Goal: Complete application form

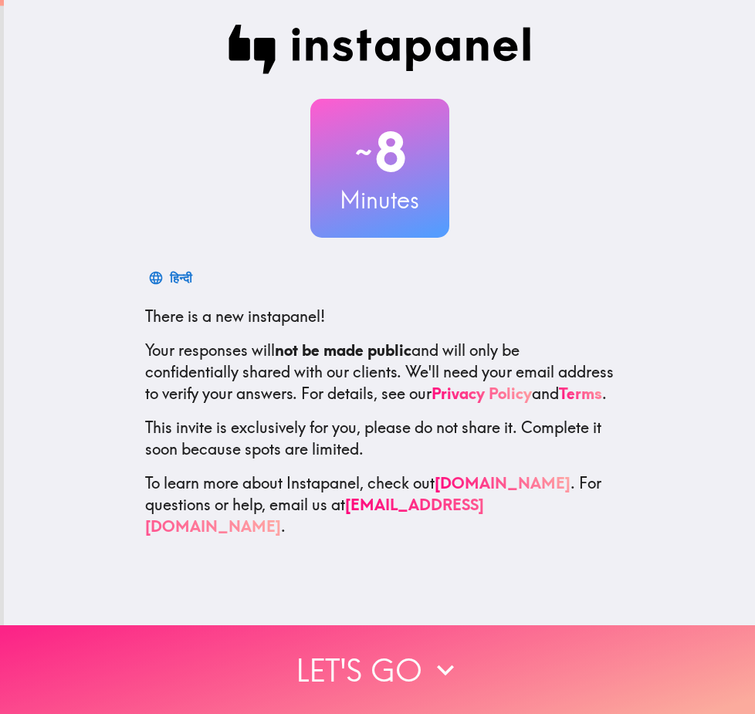
click at [404, 660] on button "Let's go" at bounding box center [377, 669] width 755 height 89
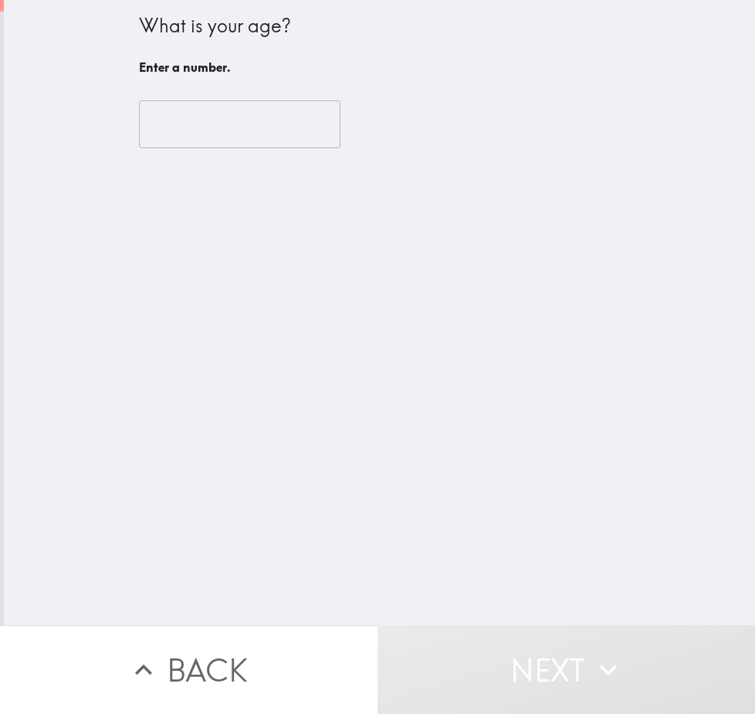
click at [151, 121] on input "number" at bounding box center [239, 124] width 201 height 48
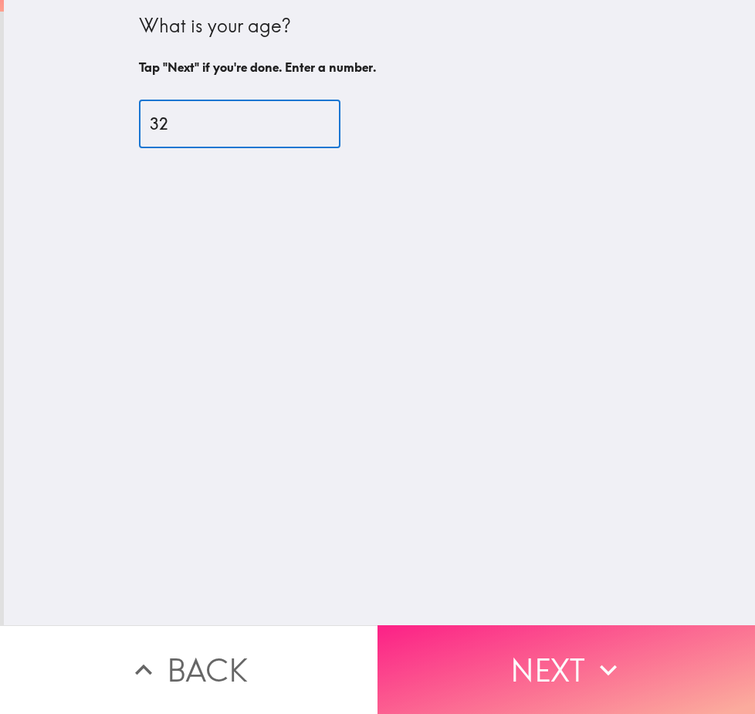
type input "32"
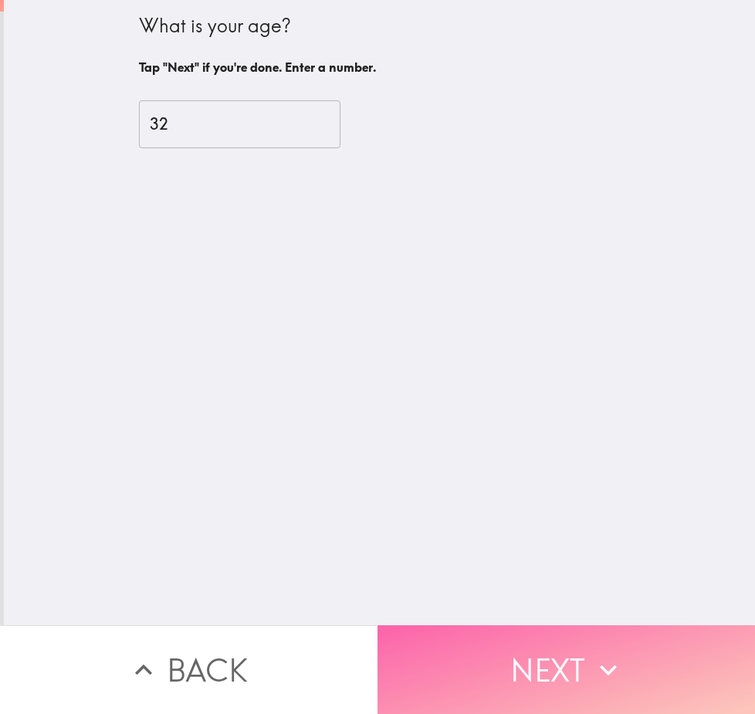
click at [658, 661] on button "Next" at bounding box center [565, 669] width 377 height 89
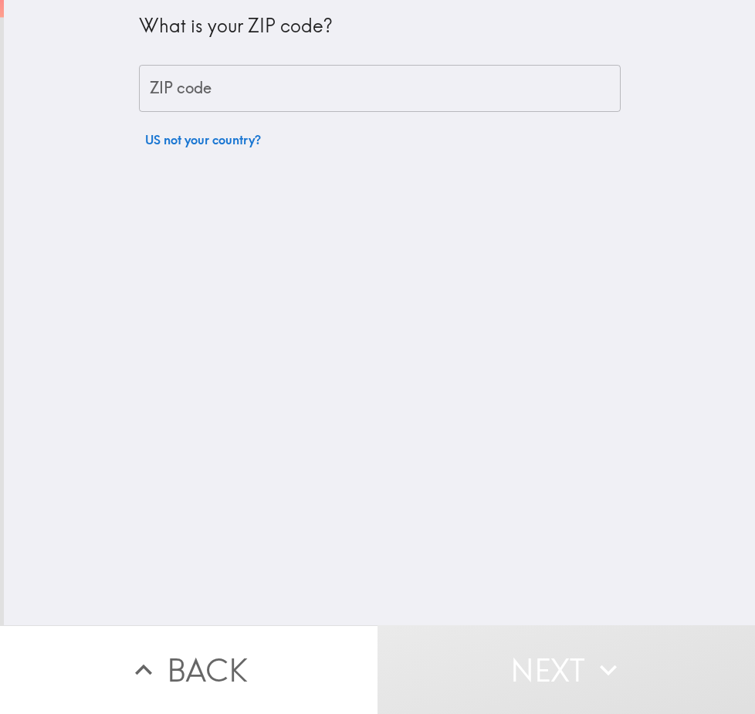
click at [190, 94] on input "ZIP code" at bounding box center [380, 89] width 482 height 48
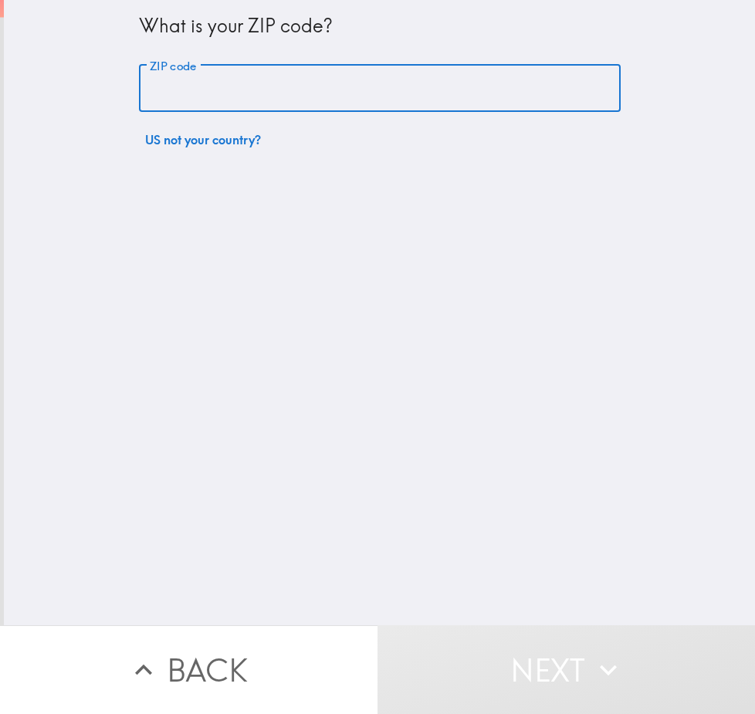
type input "77375"
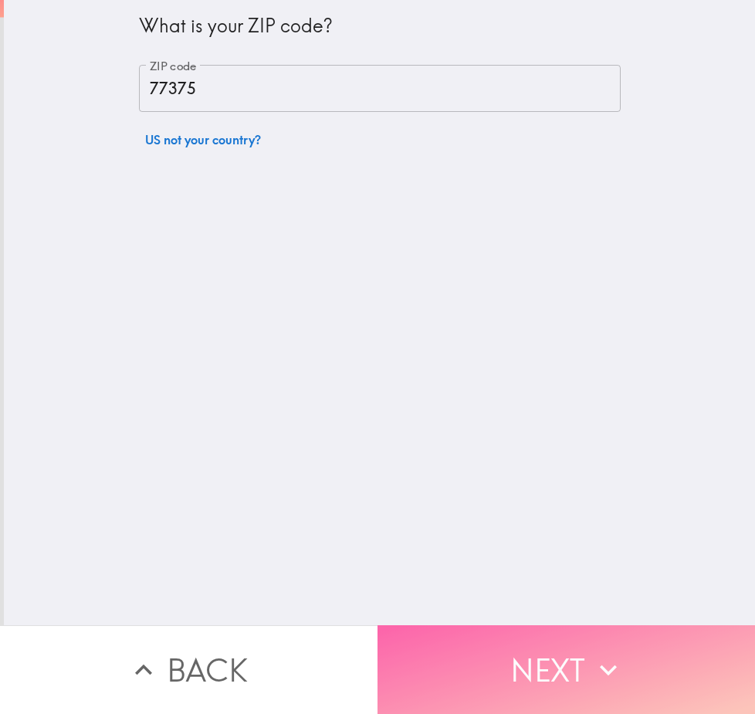
click at [627, 671] on button "Next" at bounding box center [565, 669] width 377 height 89
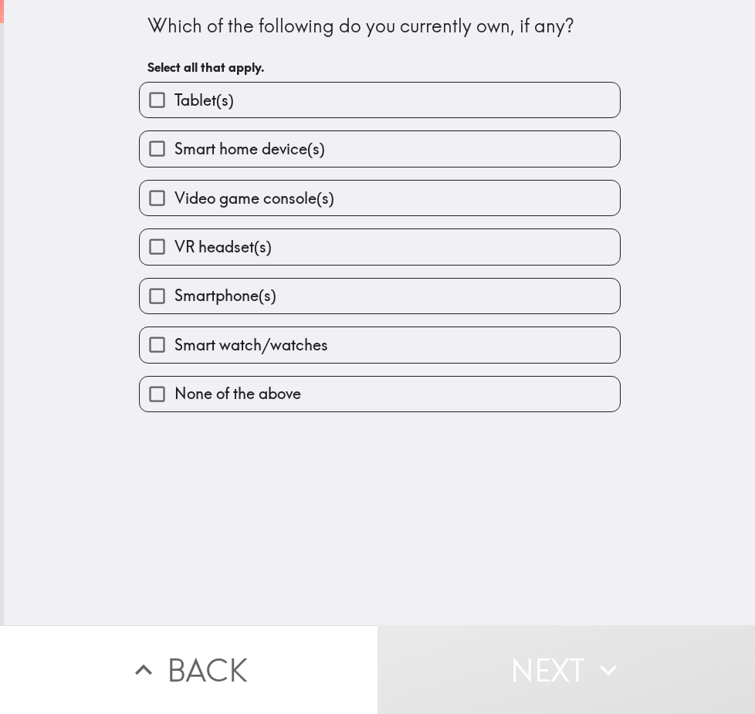
click at [245, 110] on label "Tablet(s)" at bounding box center [380, 100] width 480 height 35
click at [174, 110] on input "Tablet(s)" at bounding box center [157, 100] width 35 height 35
checkbox input "true"
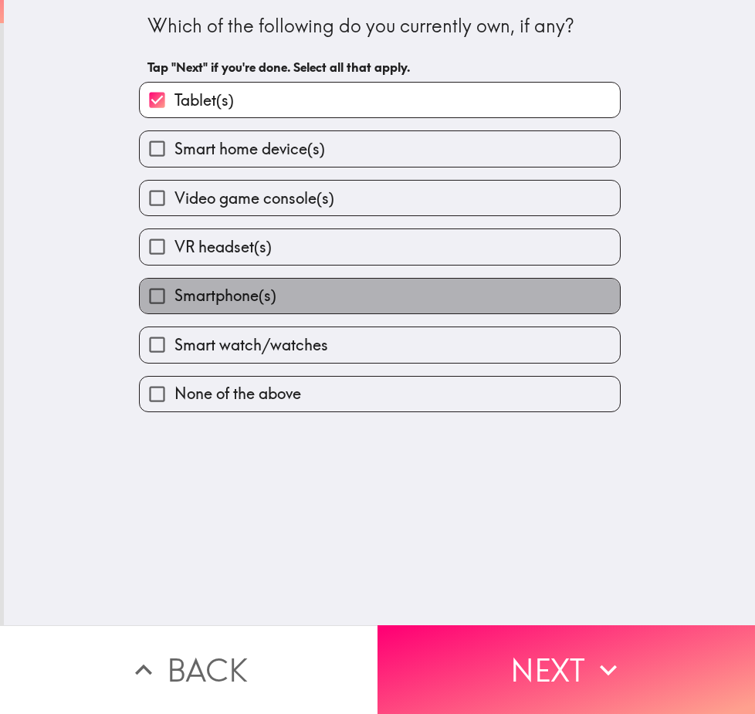
click at [197, 298] on span "Smartphone(s)" at bounding box center [225, 296] width 102 height 22
click at [174, 298] on input "Smartphone(s)" at bounding box center [157, 296] width 35 height 35
checkbox input "true"
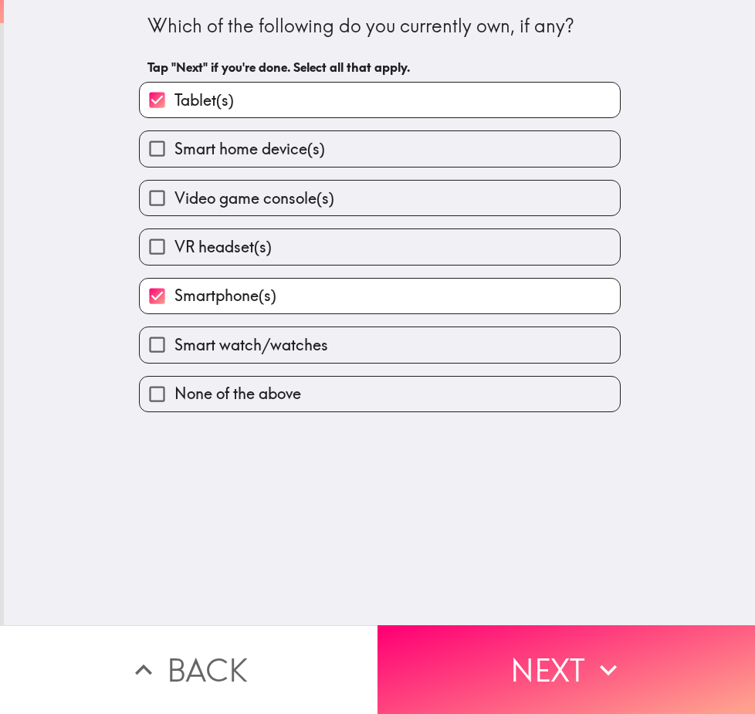
click at [390, 207] on label "Video game console(s)" at bounding box center [380, 198] width 480 height 35
click at [174, 207] on input "Video game console(s)" at bounding box center [157, 198] width 35 height 35
checkbox input "true"
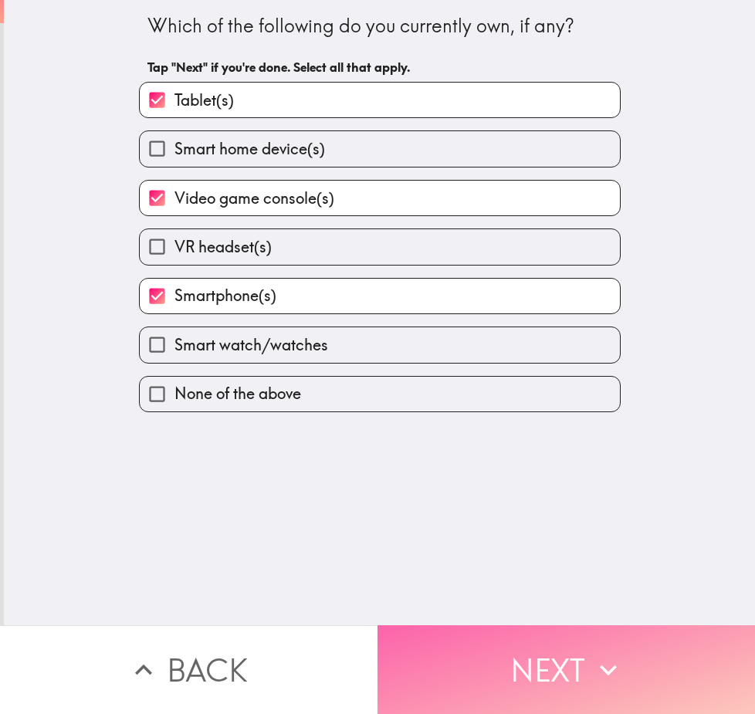
click at [530, 638] on button "Next" at bounding box center [565, 669] width 377 height 89
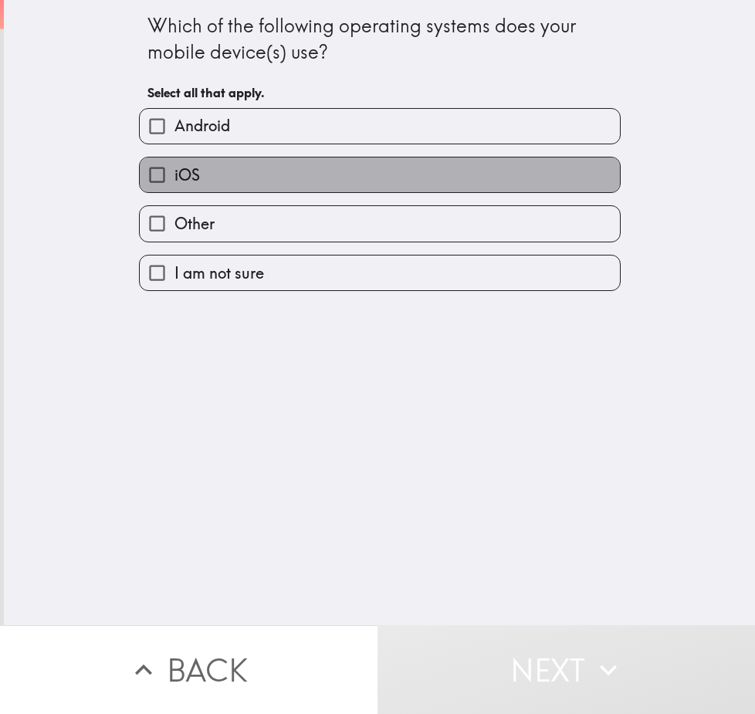
click at [222, 165] on label "iOS" at bounding box center [380, 174] width 480 height 35
click at [174, 165] on input "iOS" at bounding box center [157, 174] width 35 height 35
checkbox input "true"
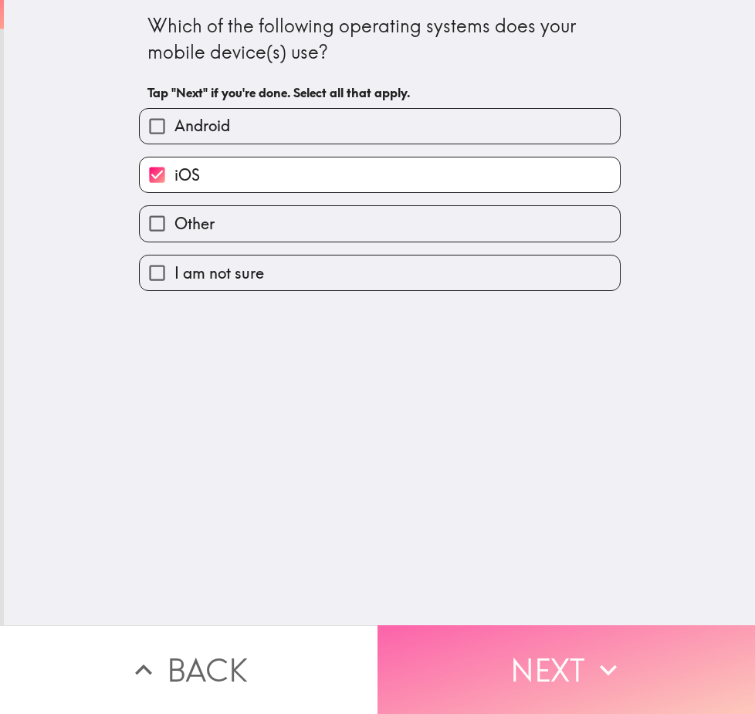
click at [597, 653] on icon "button" at bounding box center [608, 670] width 34 height 34
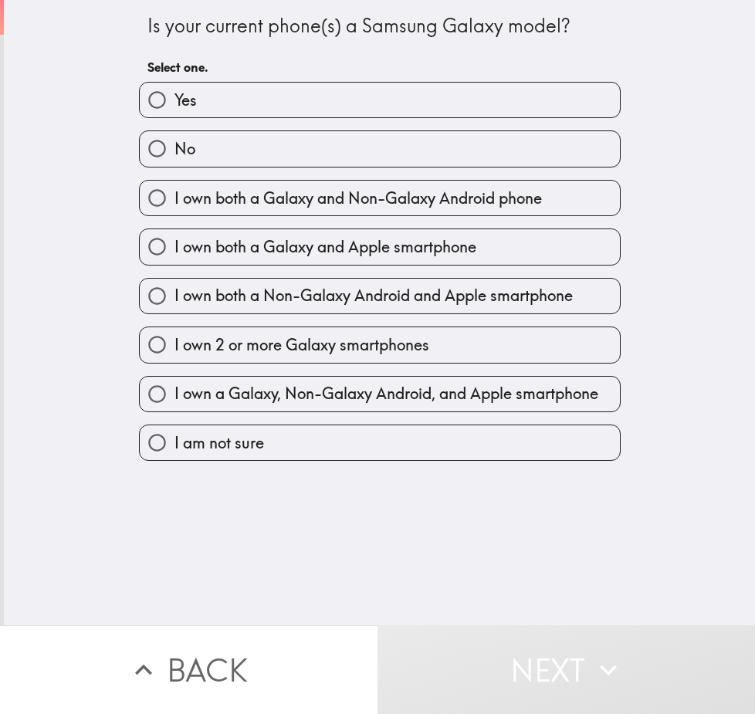
click at [222, 145] on label "No" at bounding box center [380, 148] width 480 height 35
click at [174, 145] on input "No" at bounding box center [157, 148] width 35 height 35
radio input "true"
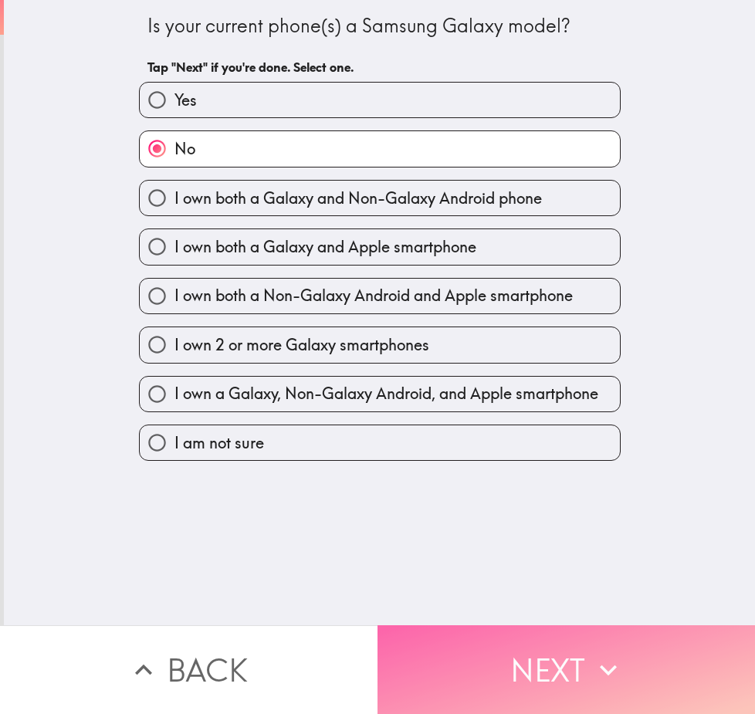
click at [523, 661] on button "Next" at bounding box center [565, 669] width 377 height 89
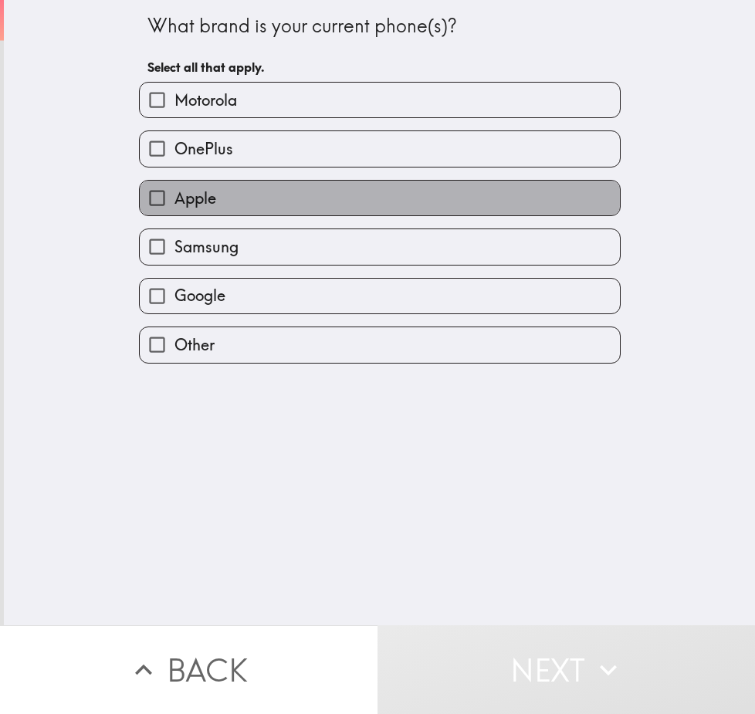
click at [235, 210] on label "Apple" at bounding box center [380, 198] width 480 height 35
click at [174, 210] on input "Apple" at bounding box center [157, 198] width 35 height 35
checkbox input "true"
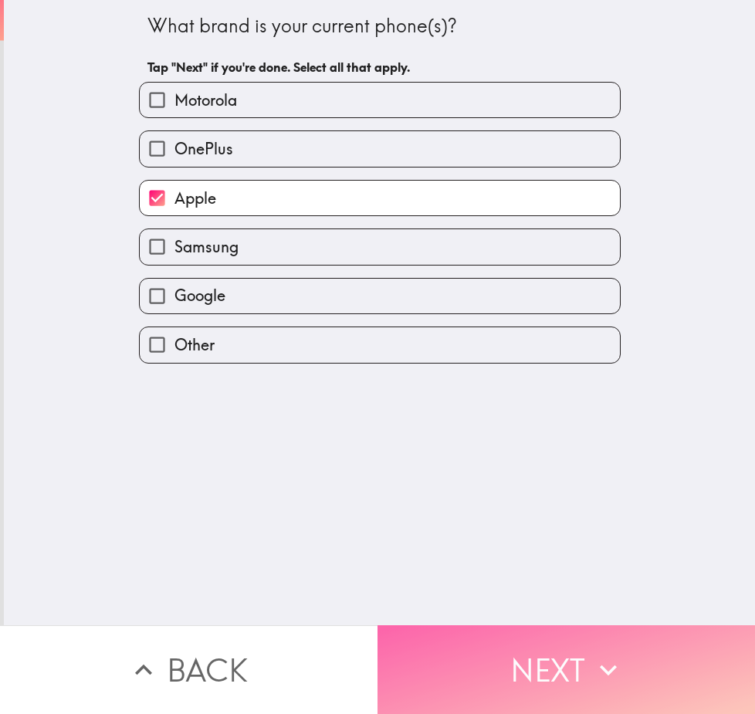
click at [537, 672] on button "Next" at bounding box center [565, 669] width 377 height 89
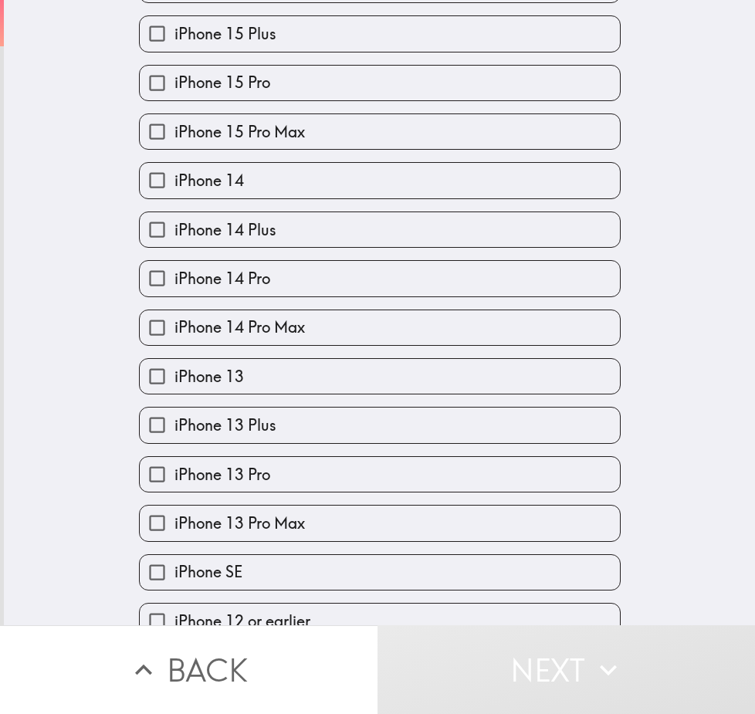
scroll to position [461, 0]
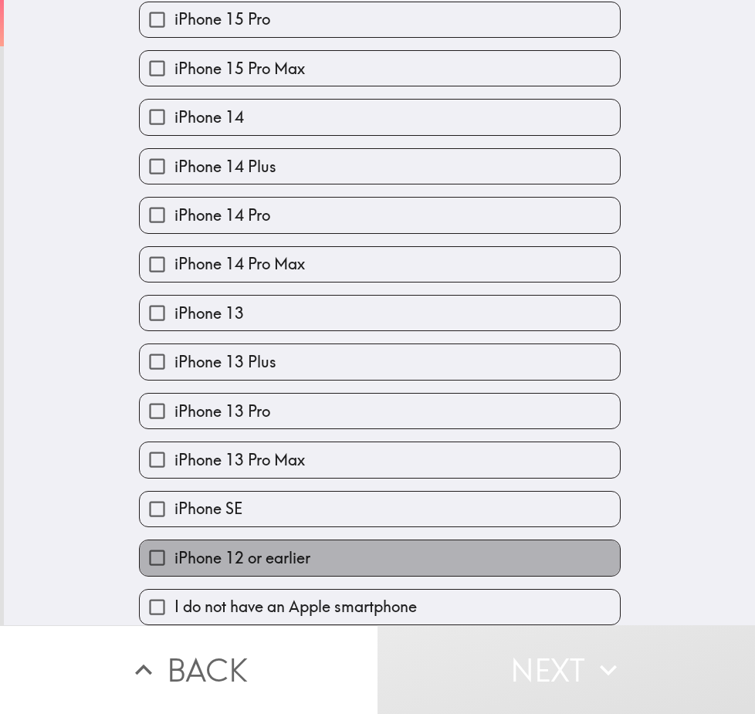
click at [256, 547] on span "iPhone 12 or earlier" at bounding box center [242, 558] width 136 height 22
click at [174, 540] on input "iPhone 12 or earlier" at bounding box center [157, 557] width 35 height 35
checkbox input "true"
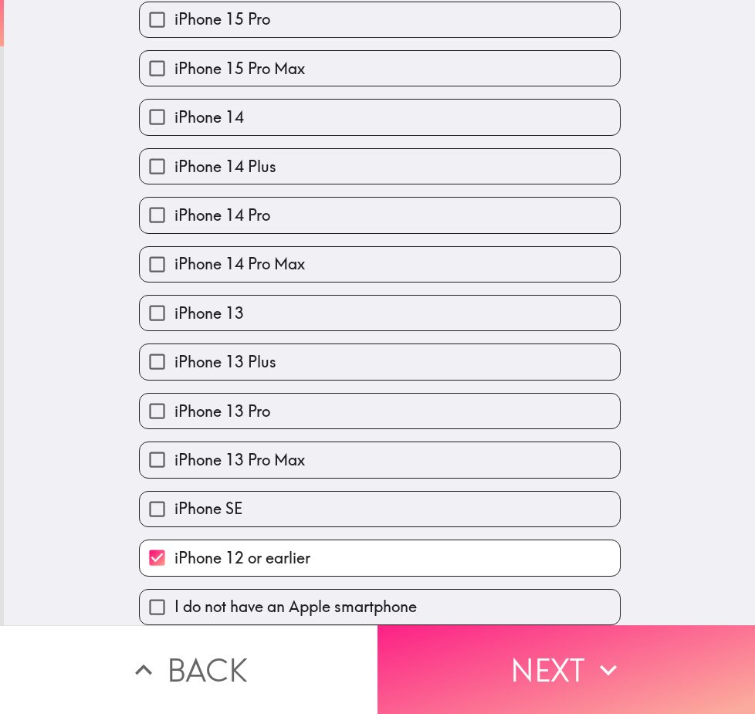
click at [516, 667] on button "Next" at bounding box center [565, 669] width 377 height 89
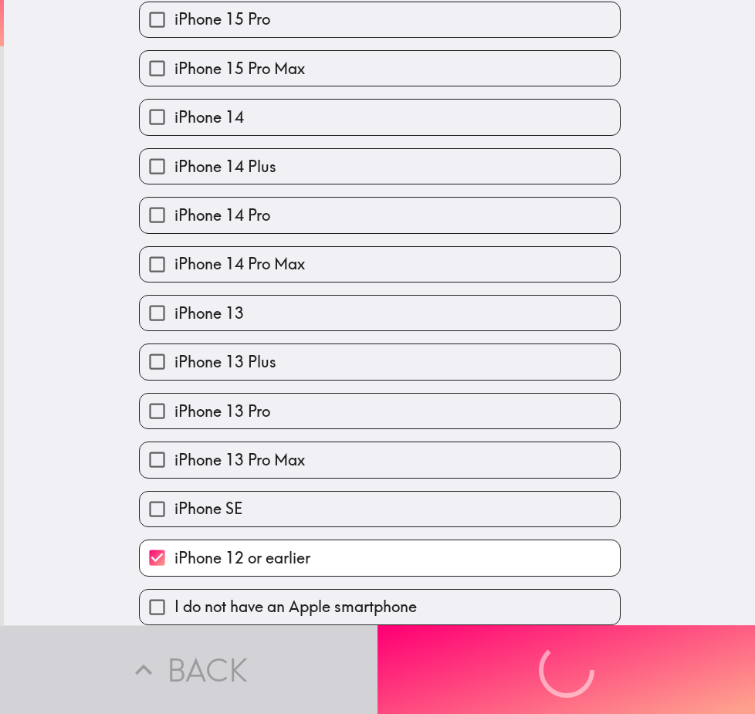
scroll to position [0, 0]
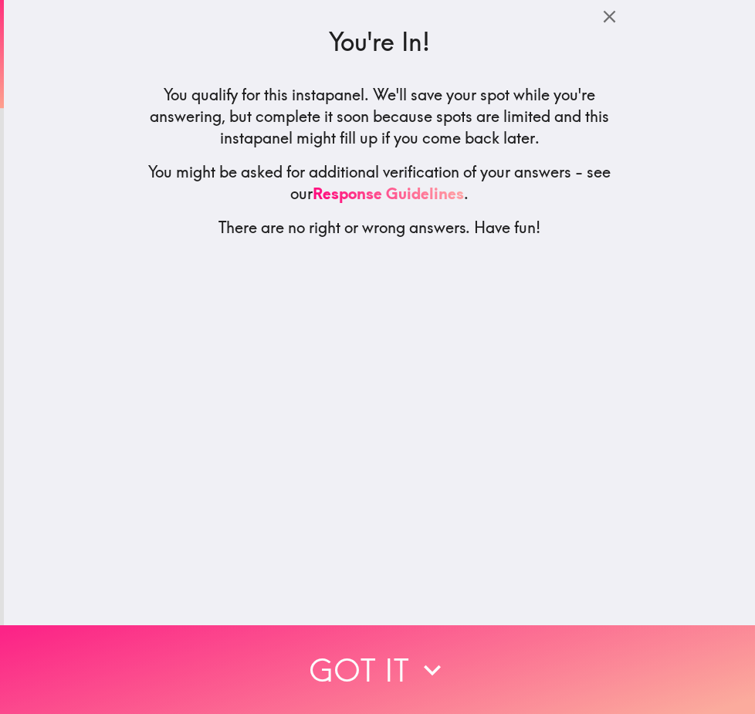
click at [533, 634] on button "Got it" at bounding box center [377, 669] width 755 height 89
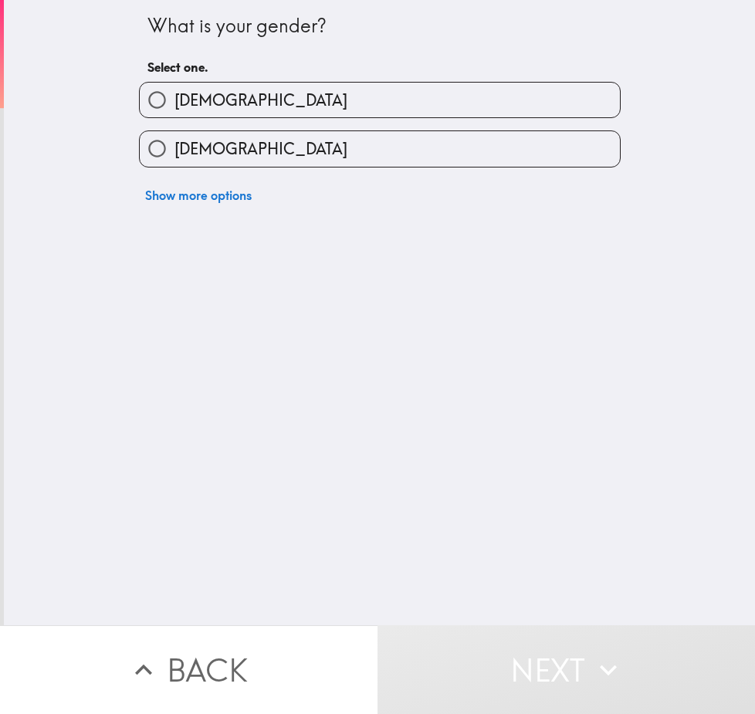
click at [181, 110] on span "[DEMOGRAPHIC_DATA]" at bounding box center [260, 101] width 173 height 22
click at [174, 110] on input "[DEMOGRAPHIC_DATA]" at bounding box center [157, 100] width 35 height 35
radio input "true"
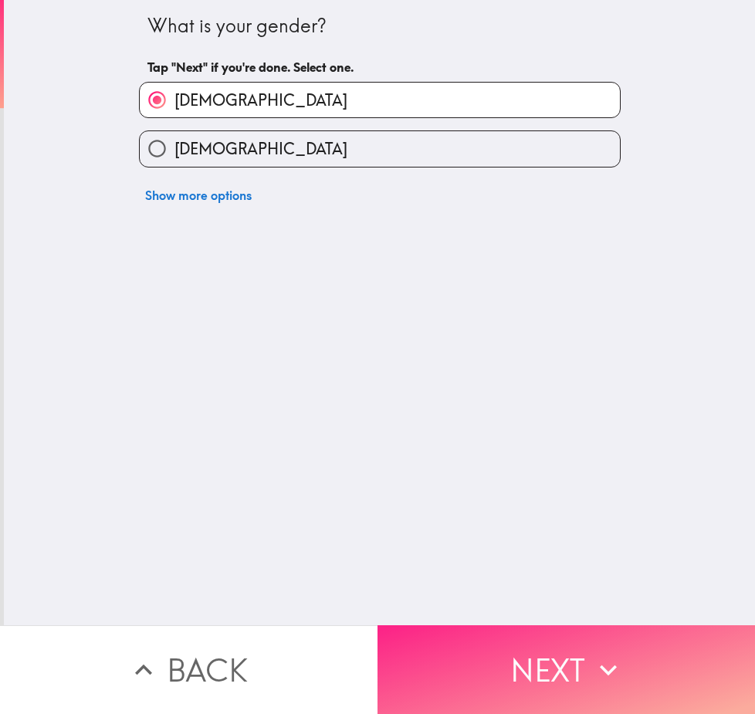
click at [530, 653] on button "Next" at bounding box center [565, 669] width 377 height 89
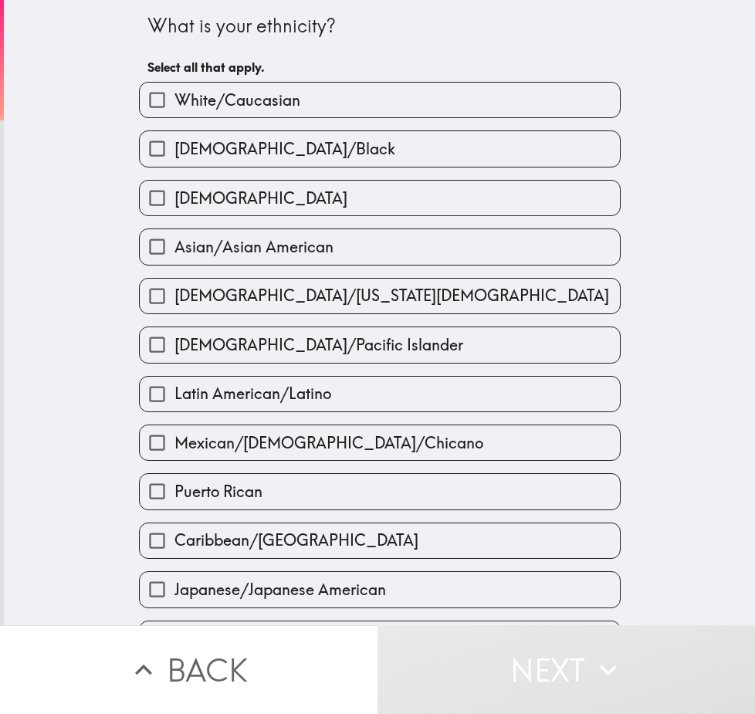
click at [361, 94] on label "White/Caucasian" at bounding box center [380, 100] width 480 height 35
click at [174, 94] on input "White/Caucasian" at bounding box center [157, 100] width 35 height 35
checkbox input "true"
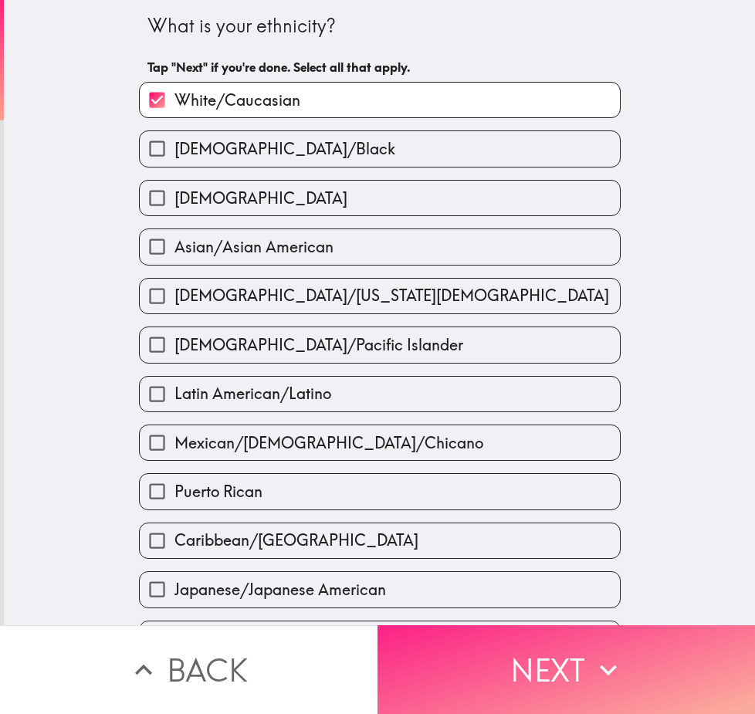
click at [562, 671] on button "Next" at bounding box center [565, 669] width 377 height 89
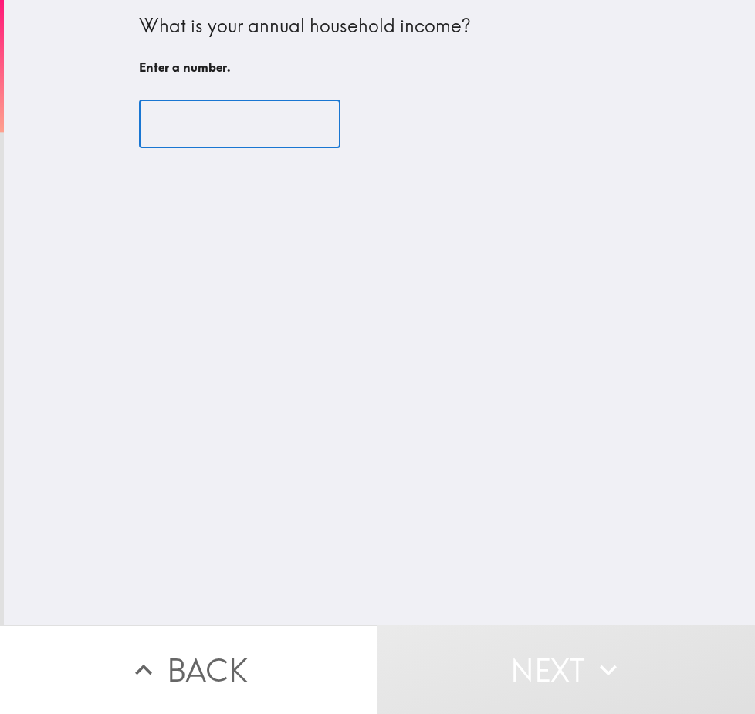
click at [170, 130] on input "number" at bounding box center [239, 124] width 201 height 48
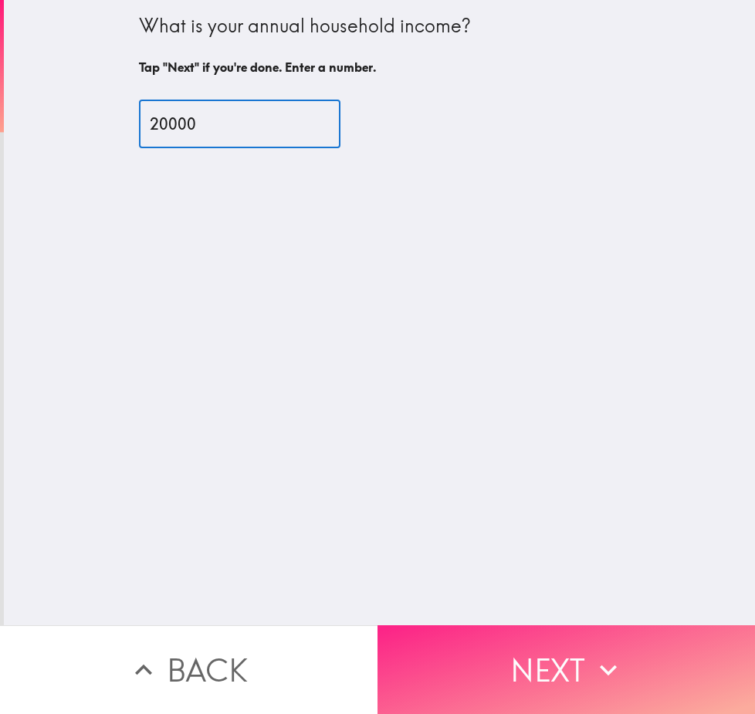
type input "20000"
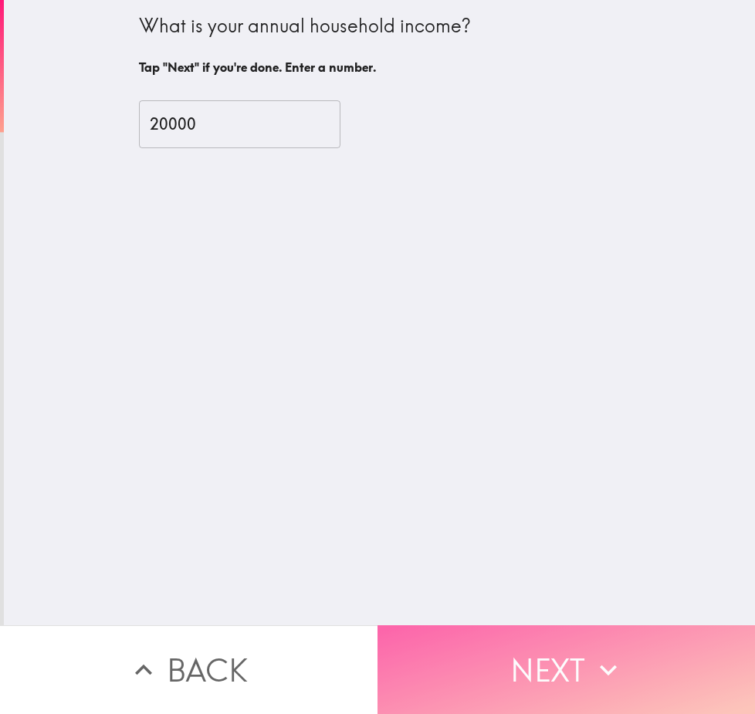
click at [524, 661] on button "Next" at bounding box center [565, 669] width 377 height 89
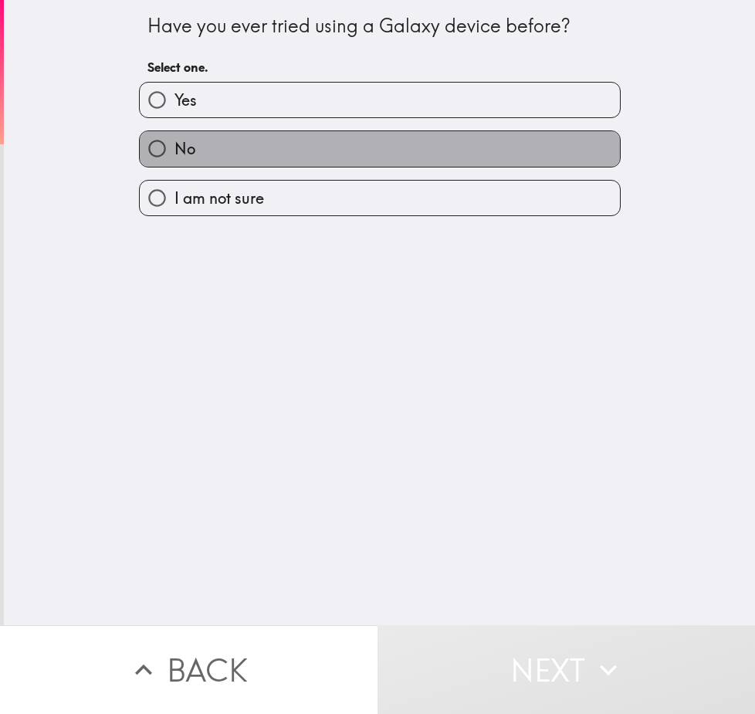
click at [299, 144] on label "No" at bounding box center [380, 148] width 480 height 35
click at [174, 144] on input "No" at bounding box center [157, 148] width 35 height 35
radio input "true"
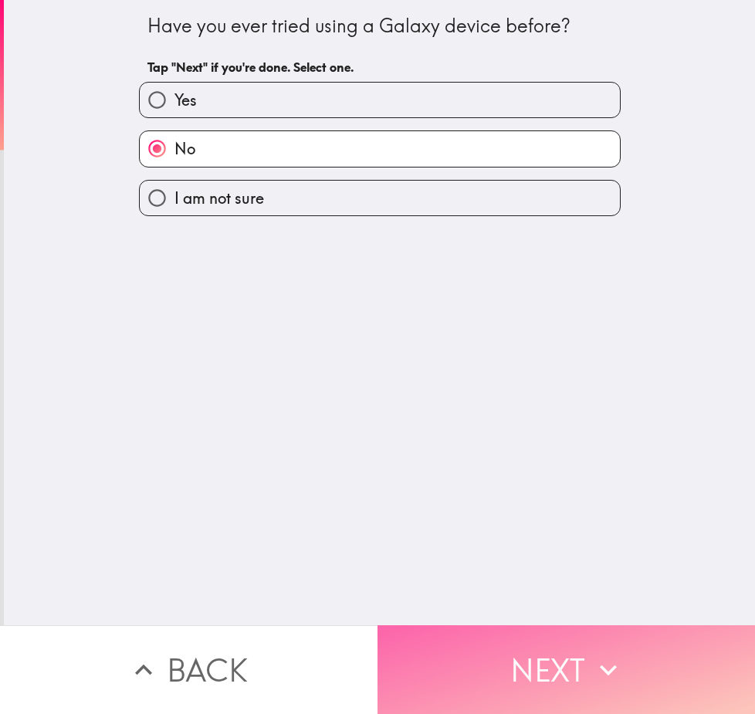
click at [517, 673] on button "Next" at bounding box center [565, 669] width 377 height 89
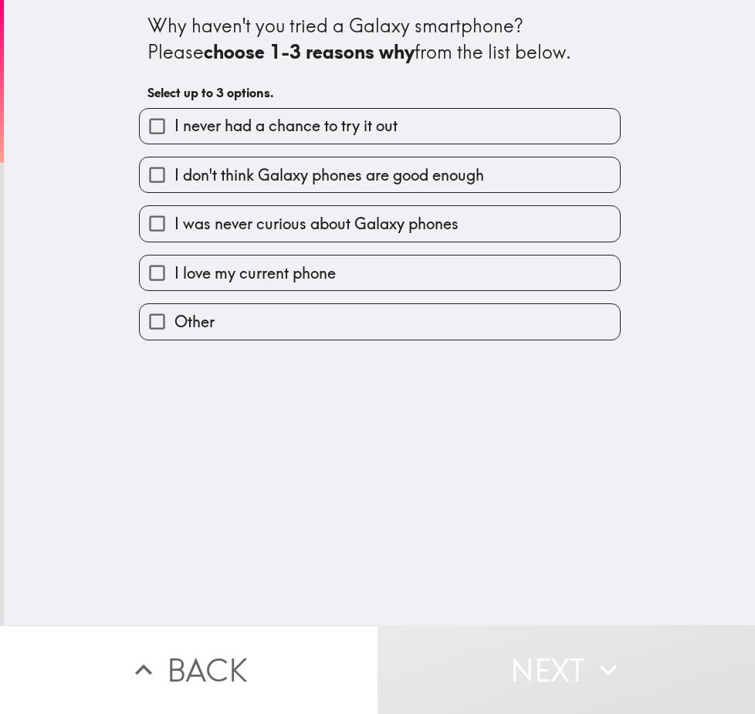
click at [279, 265] on span "I love my current phone" at bounding box center [254, 273] width 161 height 22
click at [174, 265] on input "I love my current phone" at bounding box center [157, 272] width 35 height 35
checkbox input "true"
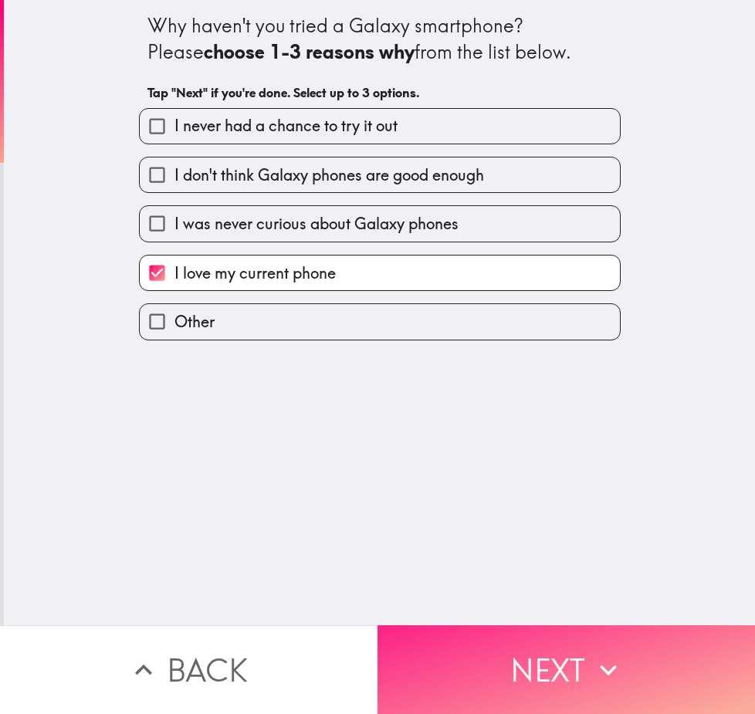
click at [553, 651] on button "Next" at bounding box center [565, 669] width 377 height 89
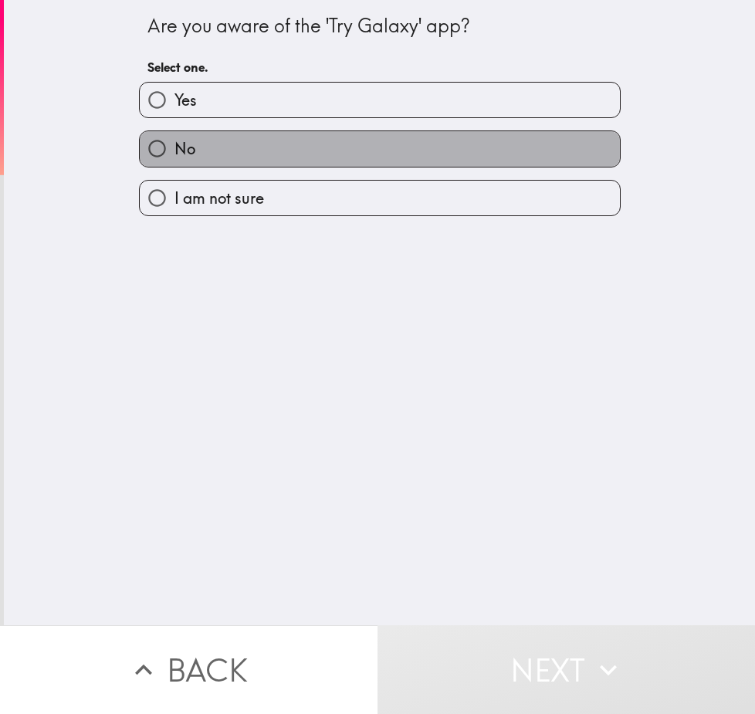
click at [244, 153] on label "No" at bounding box center [380, 148] width 480 height 35
click at [174, 153] on input "No" at bounding box center [157, 148] width 35 height 35
radio input "true"
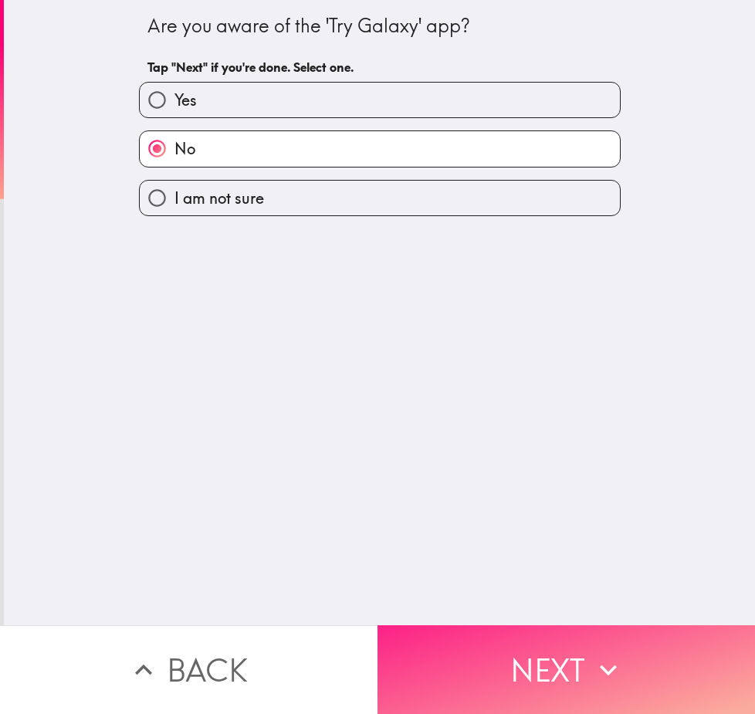
click at [515, 661] on button "Next" at bounding box center [565, 669] width 377 height 89
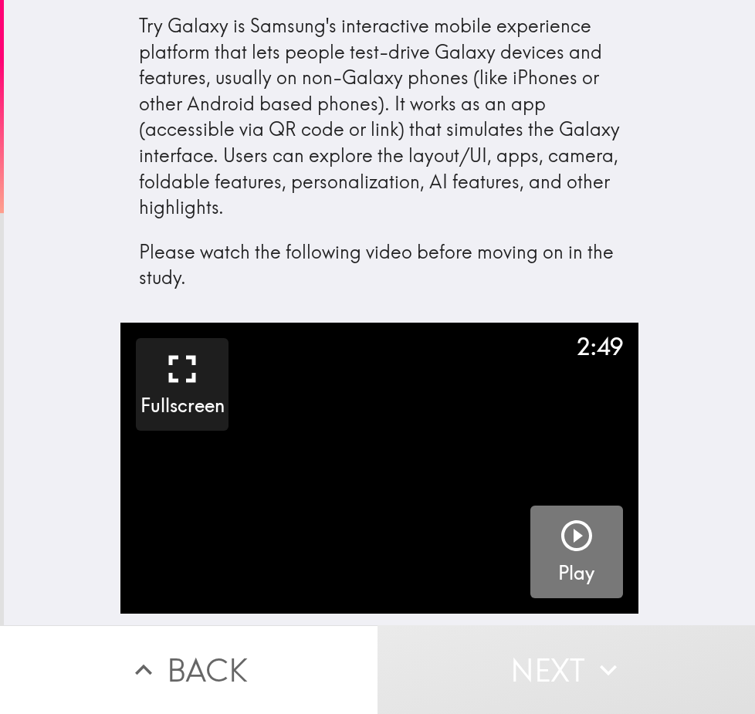
click at [558, 536] on icon "button" at bounding box center [576, 535] width 37 height 37
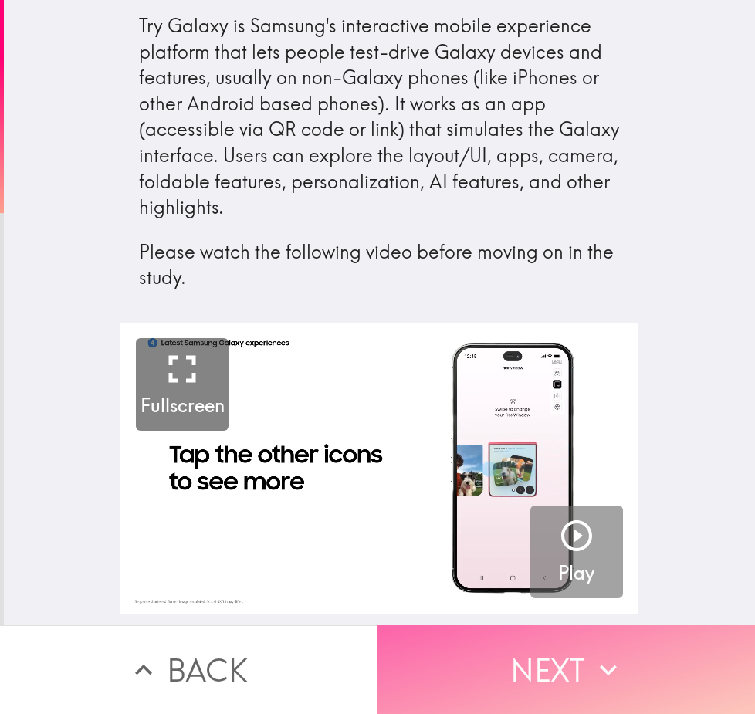
click at [602, 665] on icon "button" at bounding box center [608, 670] width 17 height 11
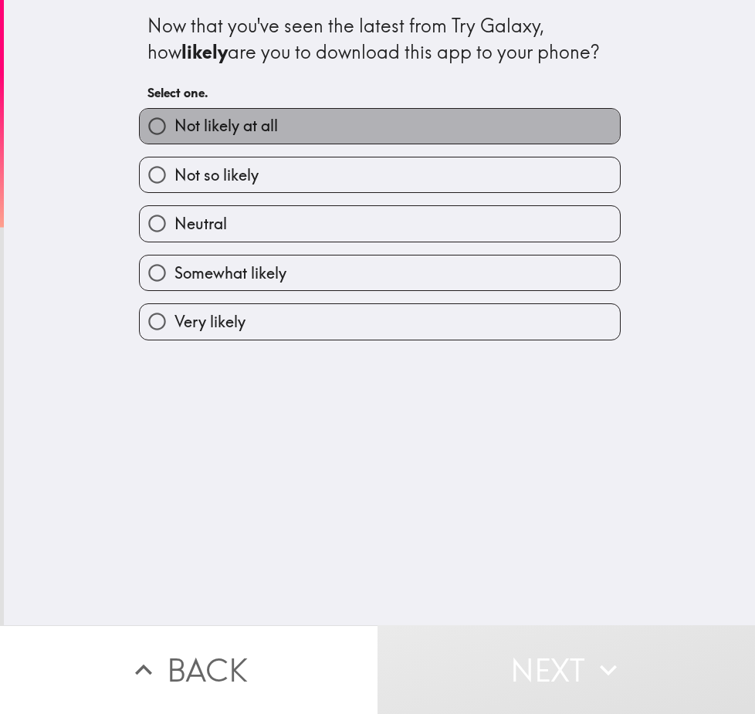
click at [265, 135] on span "Not likely at all" at bounding box center [225, 126] width 103 height 22
click at [174, 135] on input "Not likely at all" at bounding box center [157, 126] width 35 height 35
radio input "true"
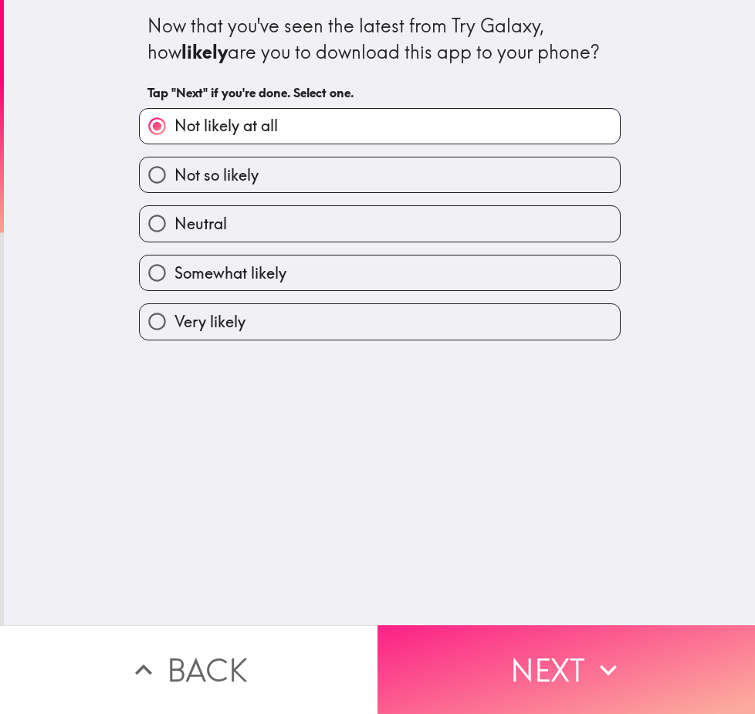
click at [608, 654] on icon "button" at bounding box center [608, 670] width 34 height 34
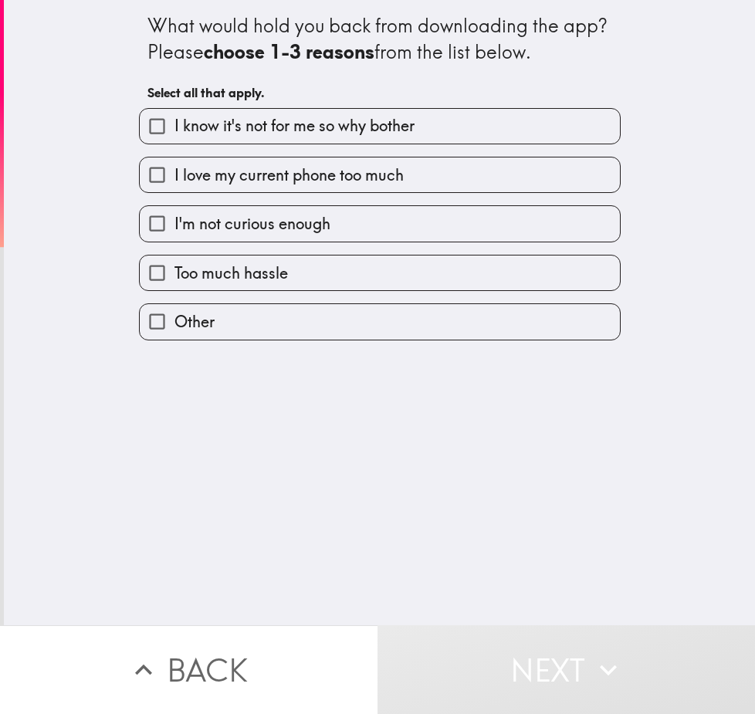
click at [305, 135] on span "I know it's not for me so why bother" at bounding box center [294, 126] width 240 height 22
click at [174, 135] on input "I know it's not for me so why bother" at bounding box center [157, 126] width 35 height 35
checkbox input "true"
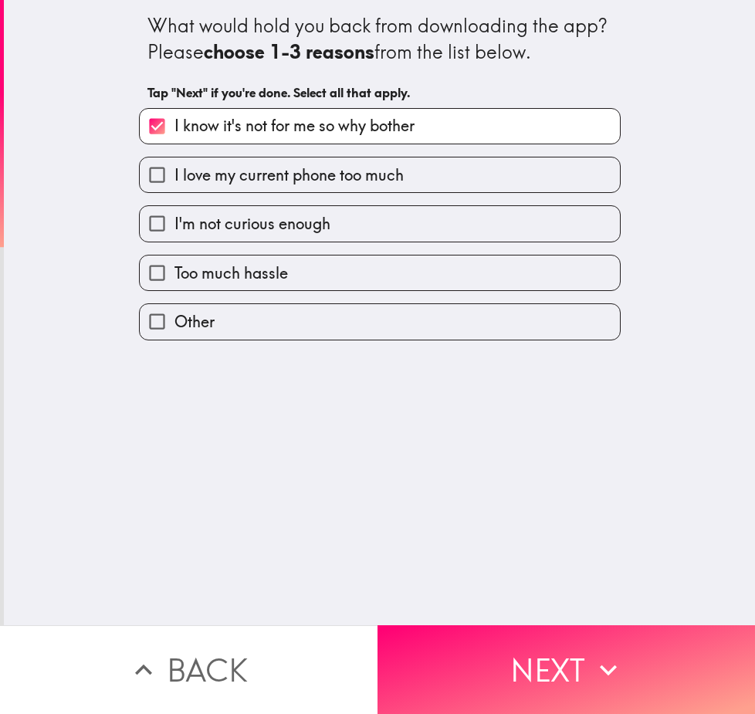
click at [347, 178] on span "I love my current phone too much" at bounding box center [288, 175] width 229 height 22
click at [174, 178] on input "I love my current phone too much" at bounding box center [157, 174] width 35 height 35
checkbox input "true"
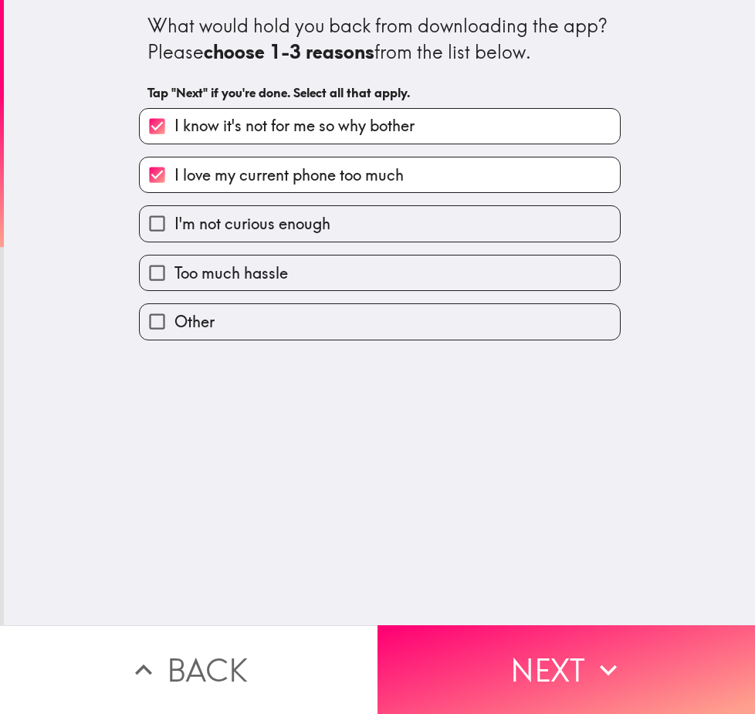
click at [357, 134] on span "I know it's not for me so why bother" at bounding box center [294, 126] width 240 height 22
click at [174, 134] on input "I know it's not for me so why bother" at bounding box center [157, 126] width 35 height 35
checkbox input "false"
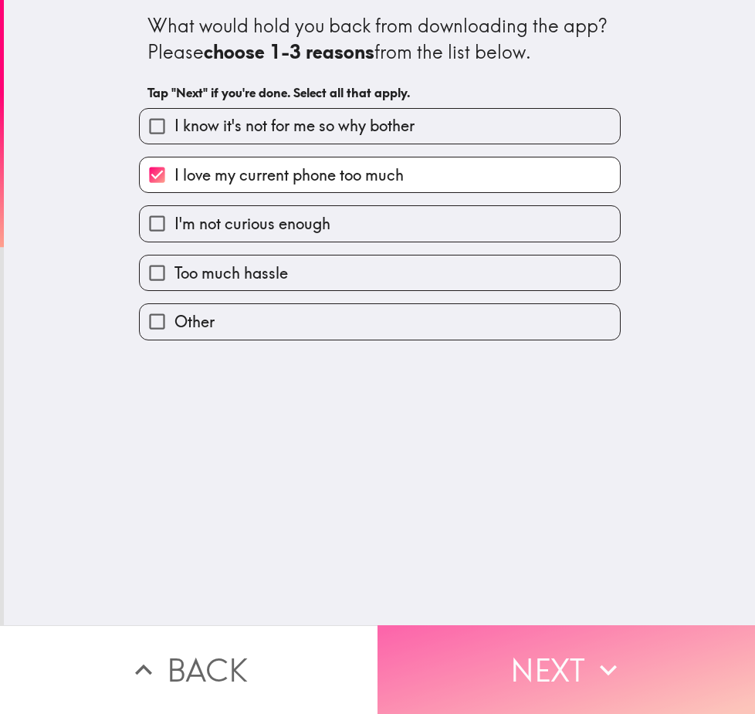
click at [550, 651] on button "Next" at bounding box center [565, 669] width 377 height 89
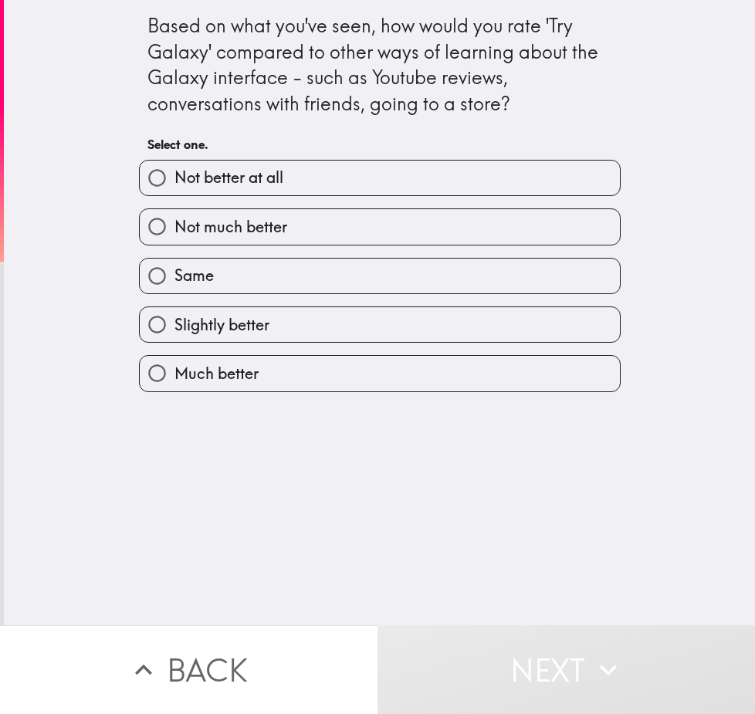
click at [215, 266] on label "Same" at bounding box center [380, 276] width 480 height 35
click at [174, 266] on input "Same" at bounding box center [157, 276] width 35 height 35
radio input "true"
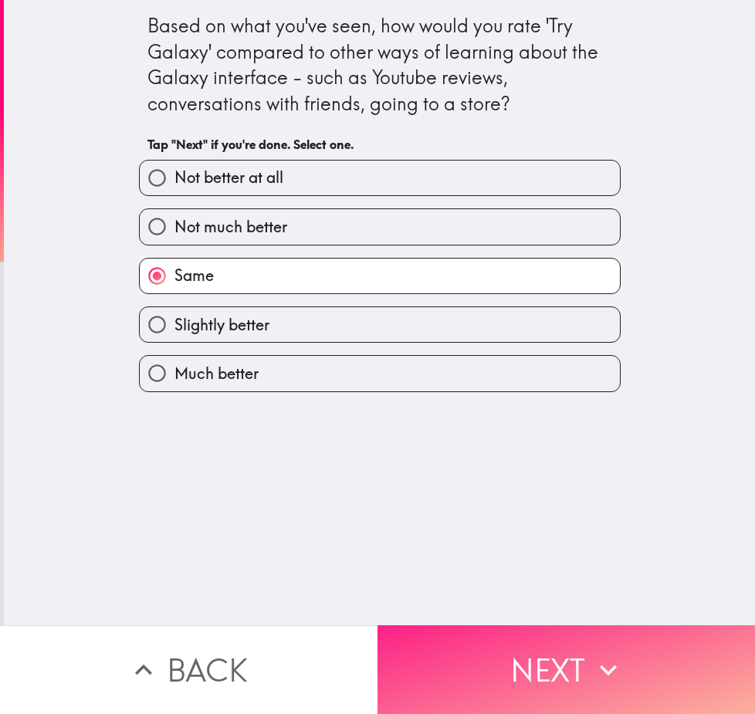
click at [520, 676] on button "Next" at bounding box center [565, 669] width 377 height 89
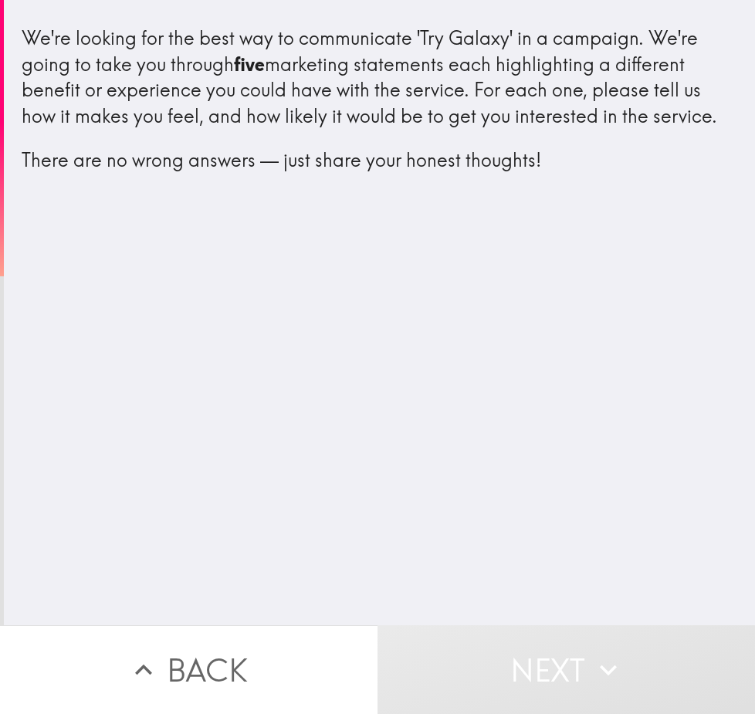
click at [541, 664] on button "Next" at bounding box center [565, 669] width 377 height 89
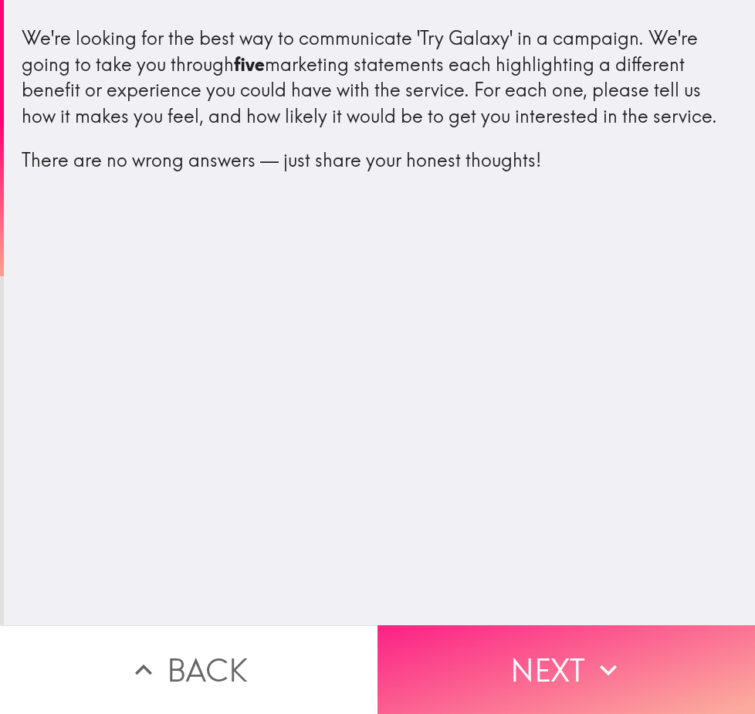
click at [540, 660] on button "Next" at bounding box center [565, 669] width 377 height 89
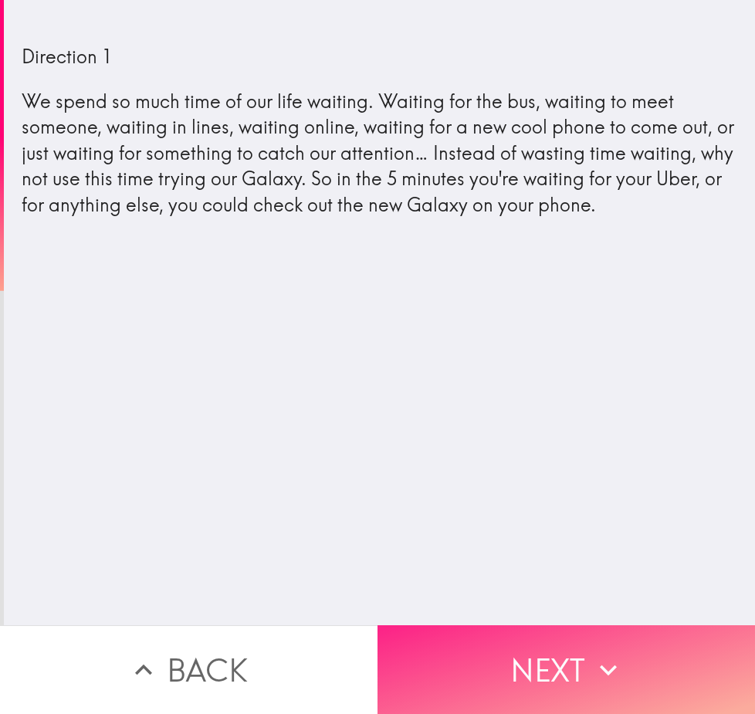
click at [577, 635] on button "Next" at bounding box center [565, 669] width 377 height 89
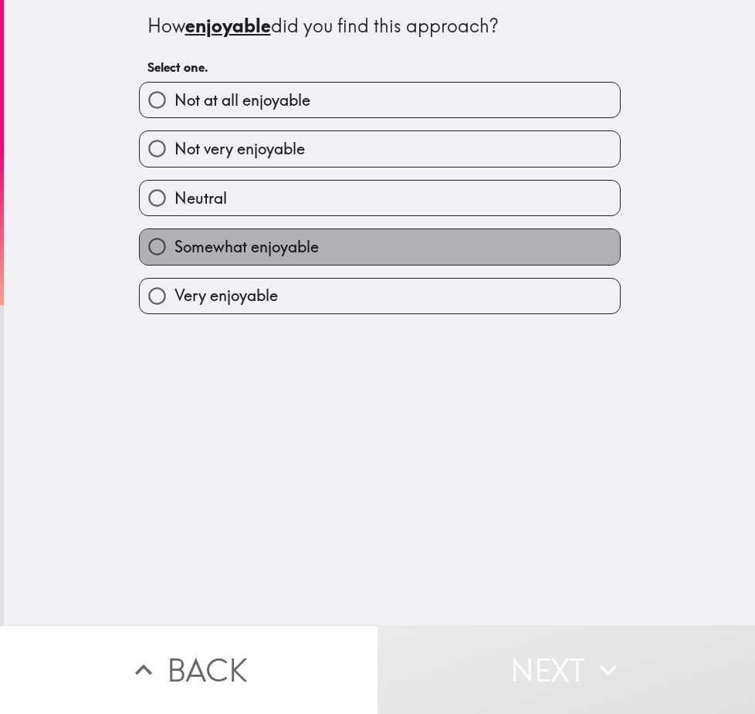
click at [266, 251] on span "Somewhat enjoyable" at bounding box center [246, 247] width 144 height 22
click at [174, 251] on input "Somewhat enjoyable" at bounding box center [157, 246] width 35 height 35
radio input "true"
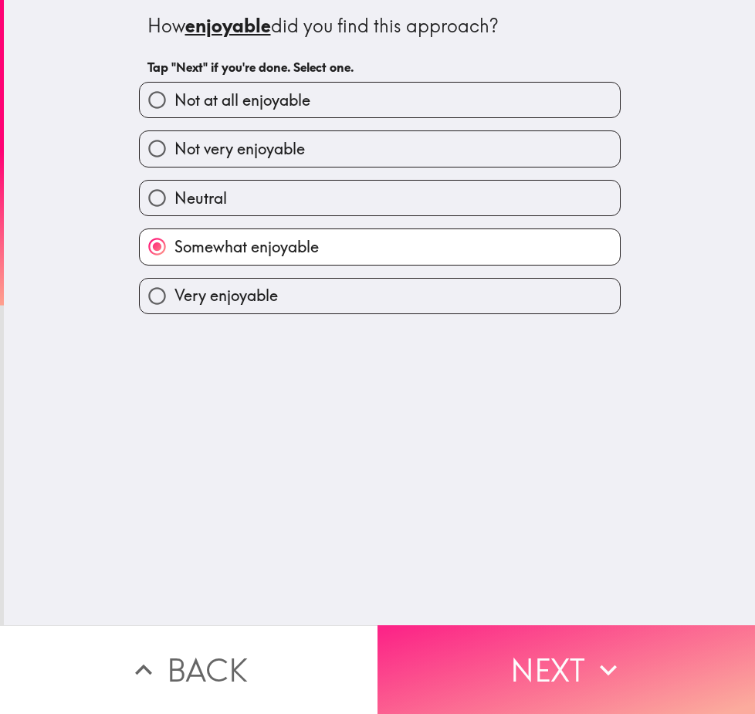
click at [561, 657] on button "Next" at bounding box center [565, 669] width 377 height 89
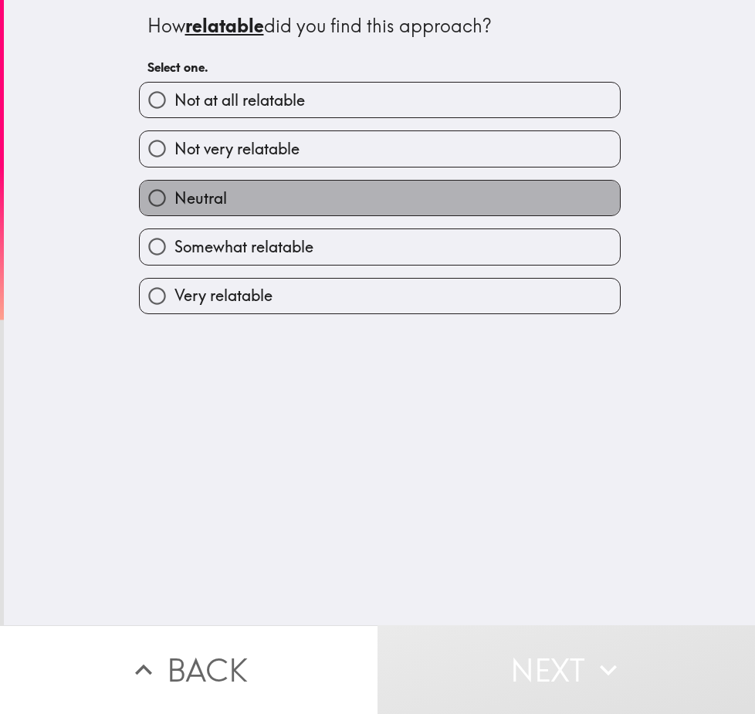
click at [218, 208] on label "Neutral" at bounding box center [380, 198] width 480 height 35
click at [174, 208] on input "Neutral" at bounding box center [157, 198] width 35 height 35
radio input "true"
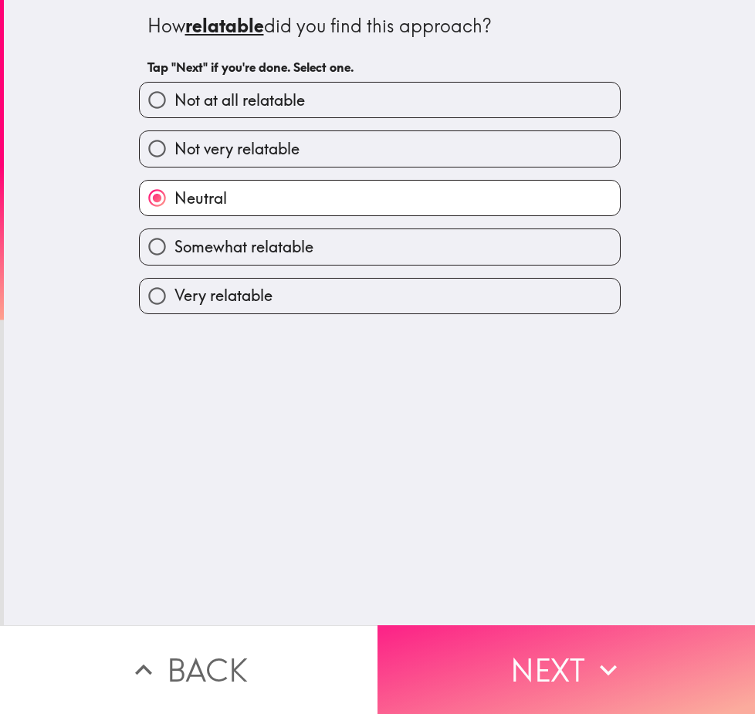
click at [550, 640] on button "Next" at bounding box center [565, 669] width 377 height 89
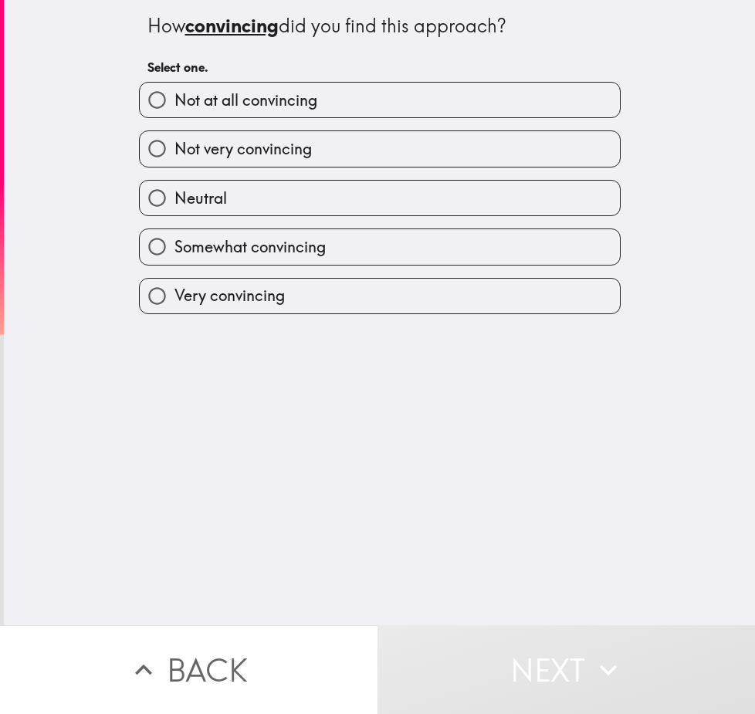
click at [252, 256] on span "Somewhat convincing" at bounding box center [249, 247] width 151 height 22
click at [174, 256] on input "Somewhat convincing" at bounding box center [157, 246] width 35 height 35
radio input "true"
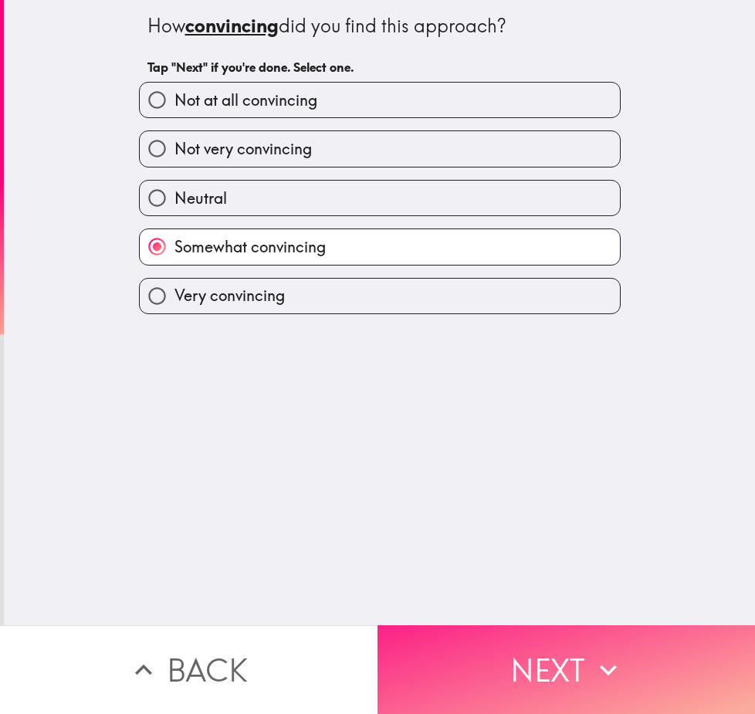
click at [550, 654] on button "Next" at bounding box center [565, 669] width 377 height 89
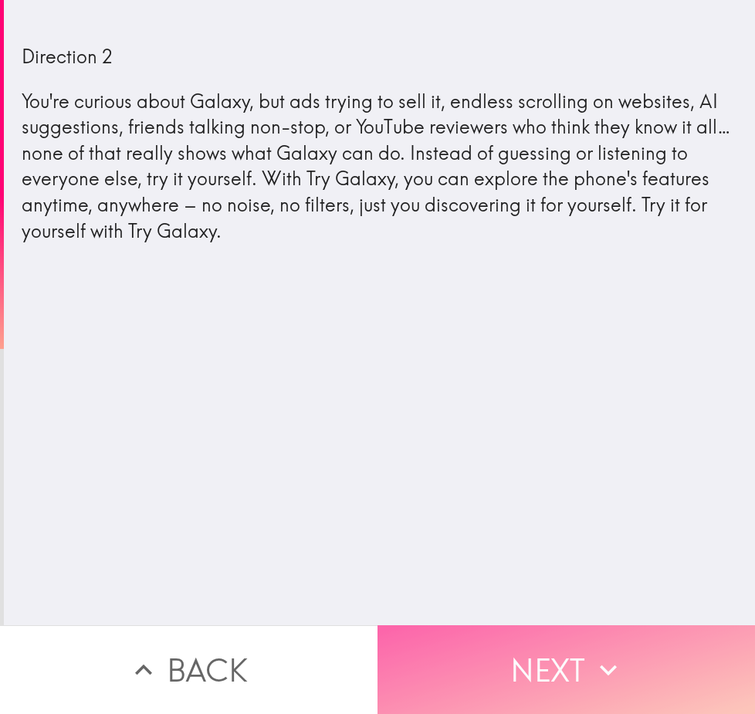
click at [600, 675] on icon "button" at bounding box center [608, 670] width 34 height 34
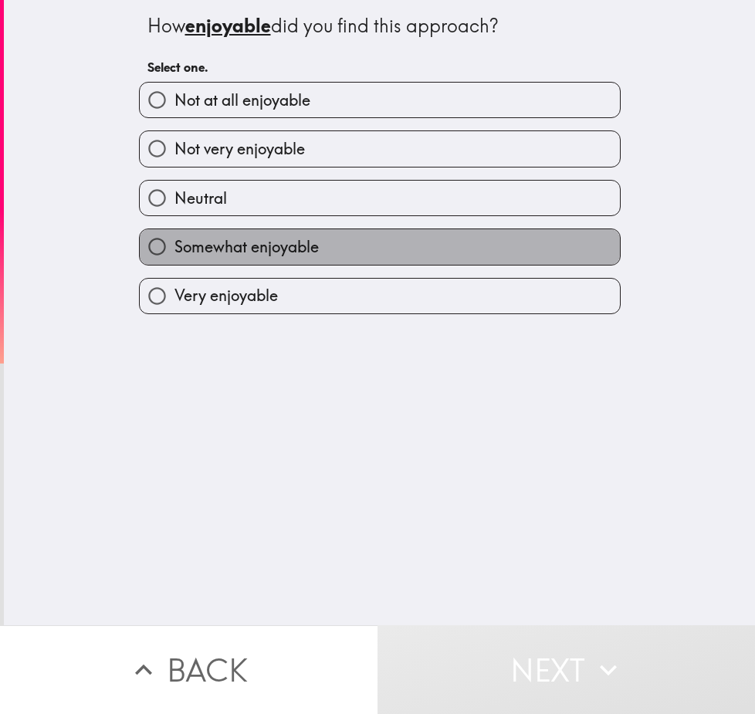
click at [274, 240] on span "Somewhat enjoyable" at bounding box center [246, 247] width 144 height 22
click at [174, 240] on input "Somewhat enjoyable" at bounding box center [157, 246] width 35 height 35
radio input "true"
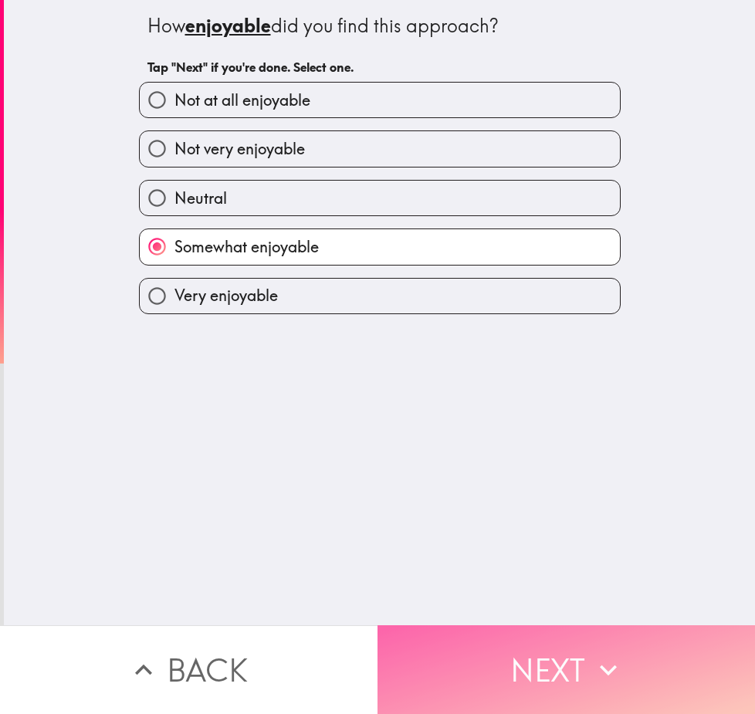
click at [540, 653] on button "Next" at bounding box center [565, 669] width 377 height 89
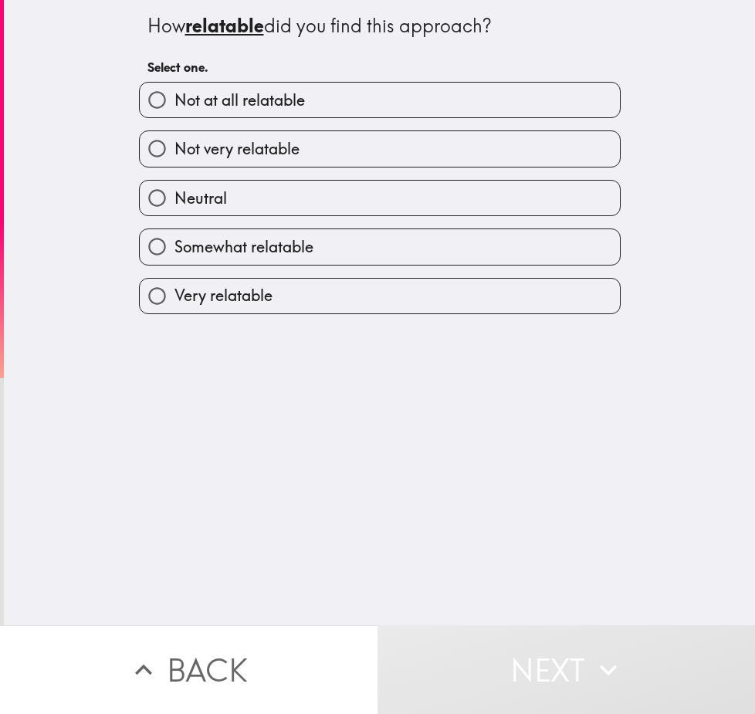
click at [233, 245] on span "Somewhat relatable" at bounding box center [243, 247] width 139 height 22
click at [174, 245] on input "Somewhat relatable" at bounding box center [157, 246] width 35 height 35
radio input "true"
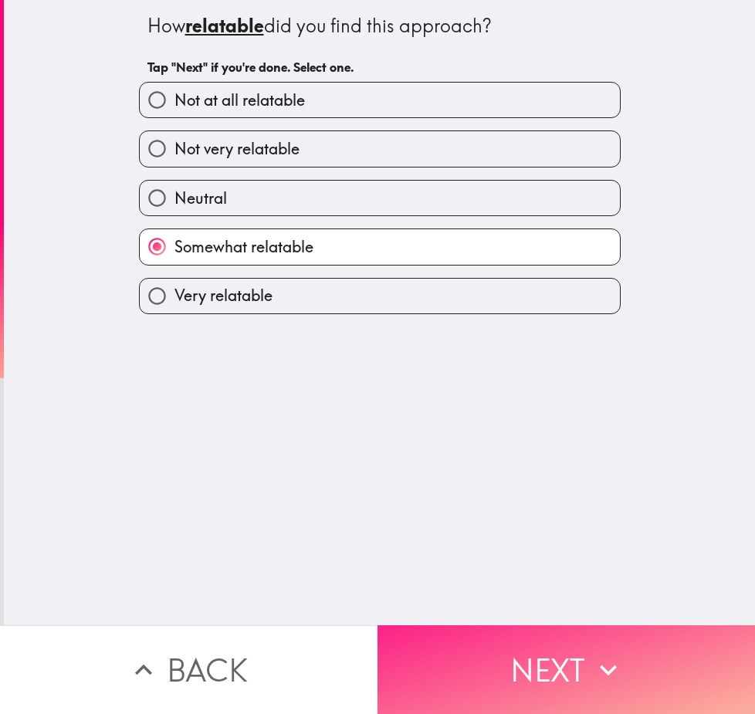
click at [591, 655] on icon "button" at bounding box center [608, 670] width 34 height 34
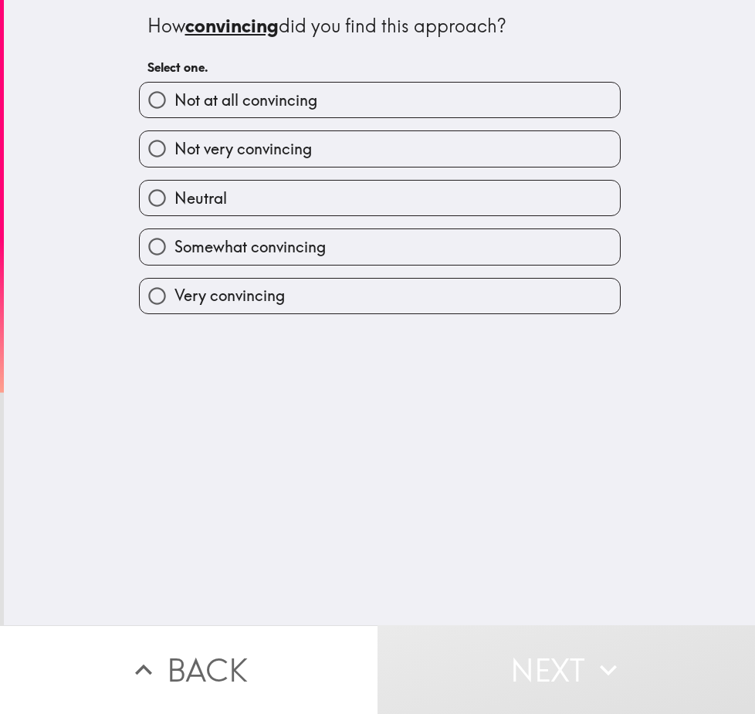
click at [269, 201] on label "Neutral" at bounding box center [380, 198] width 480 height 35
click at [174, 201] on input "Neutral" at bounding box center [157, 198] width 35 height 35
radio input "true"
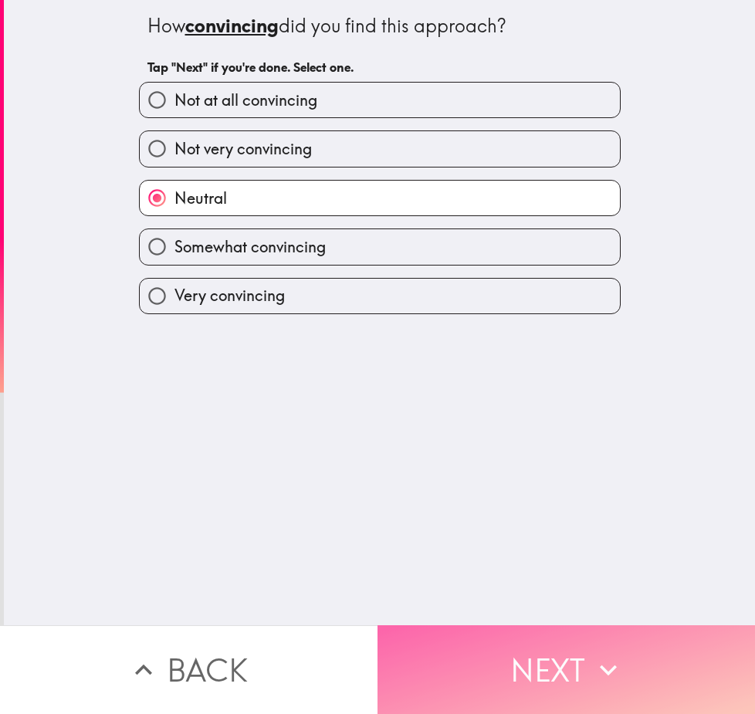
click at [525, 638] on button "Next" at bounding box center [565, 669] width 377 height 89
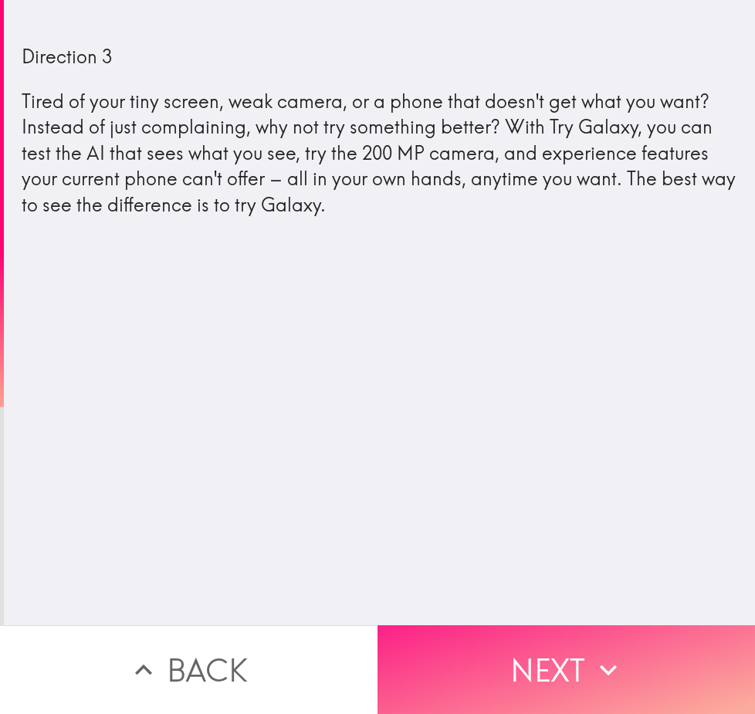
click at [572, 650] on button "Next" at bounding box center [565, 669] width 377 height 89
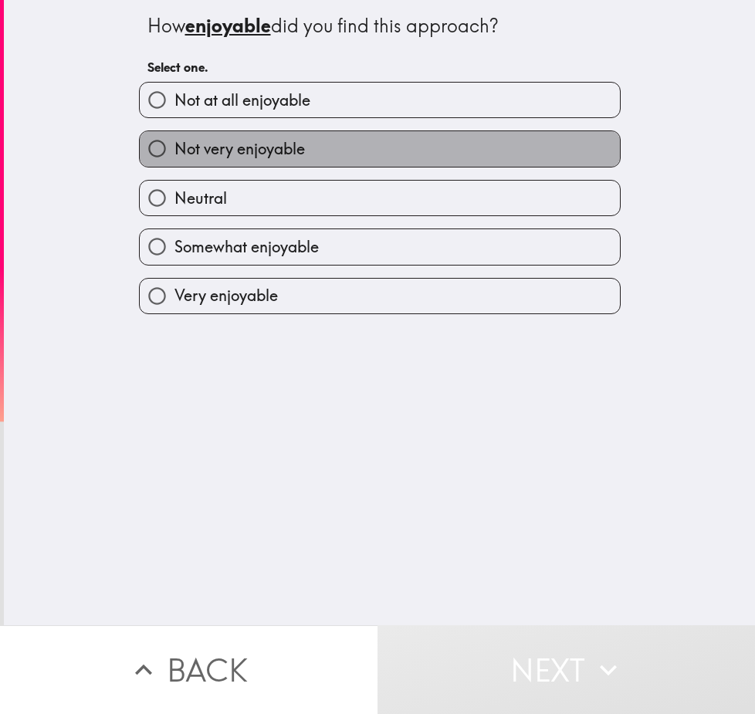
click at [262, 146] on span "Not very enjoyable" at bounding box center [239, 149] width 130 height 22
click at [174, 146] on input "Not very enjoyable" at bounding box center [157, 148] width 35 height 35
radio input "true"
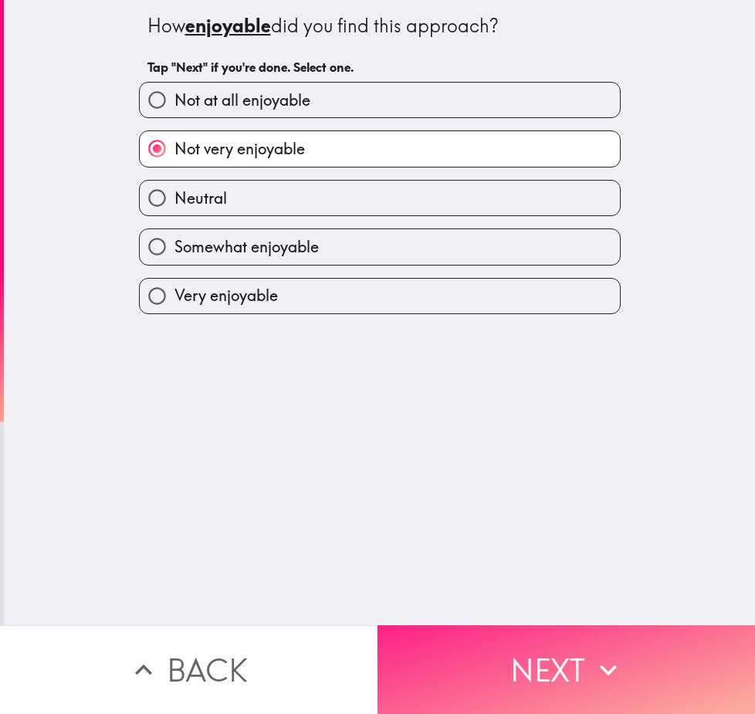
click at [591, 653] on icon "button" at bounding box center [608, 670] width 34 height 34
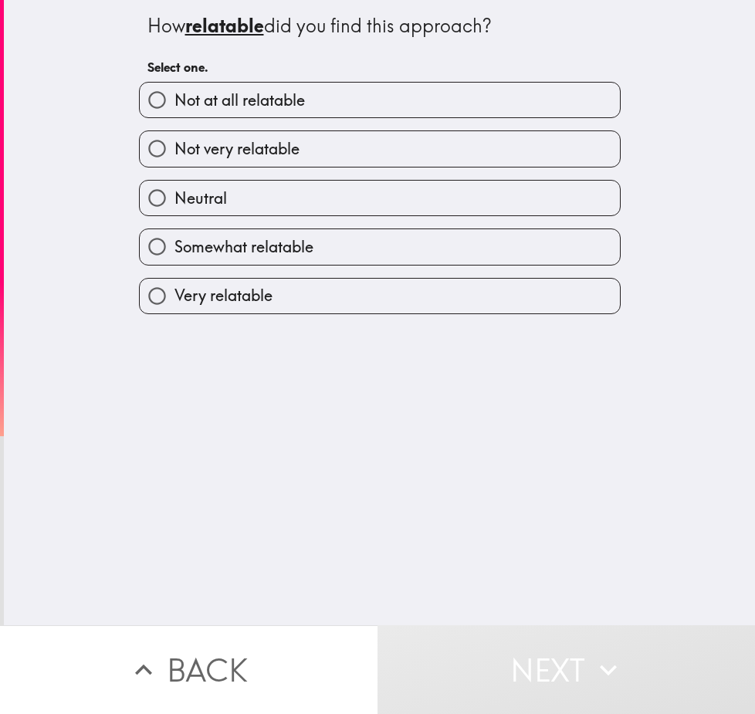
click at [241, 239] on span "Somewhat relatable" at bounding box center [243, 247] width 139 height 22
click at [174, 239] on input "Somewhat relatable" at bounding box center [157, 246] width 35 height 35
radio input "true"
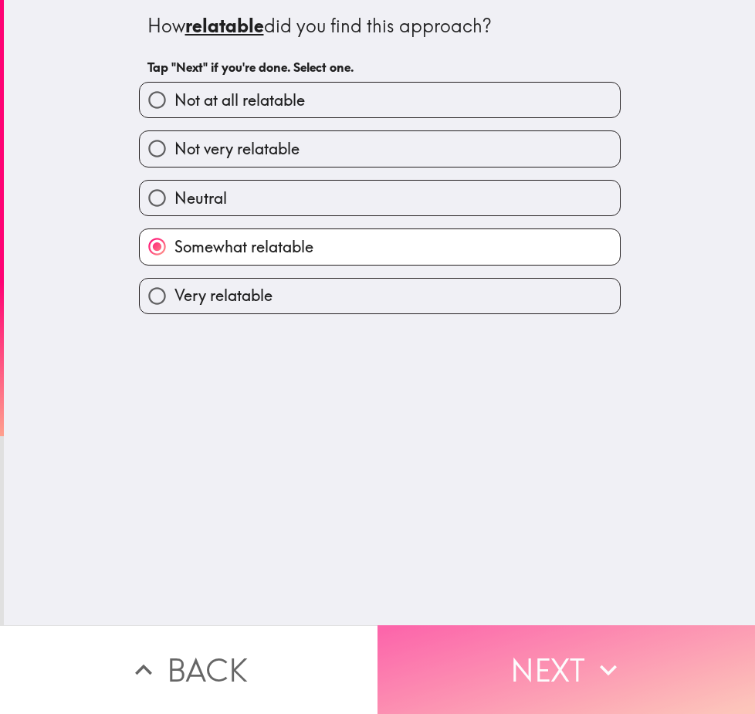
click at [577, 641] on button "Next" at bounding box center [565, 669] width 377 height 89
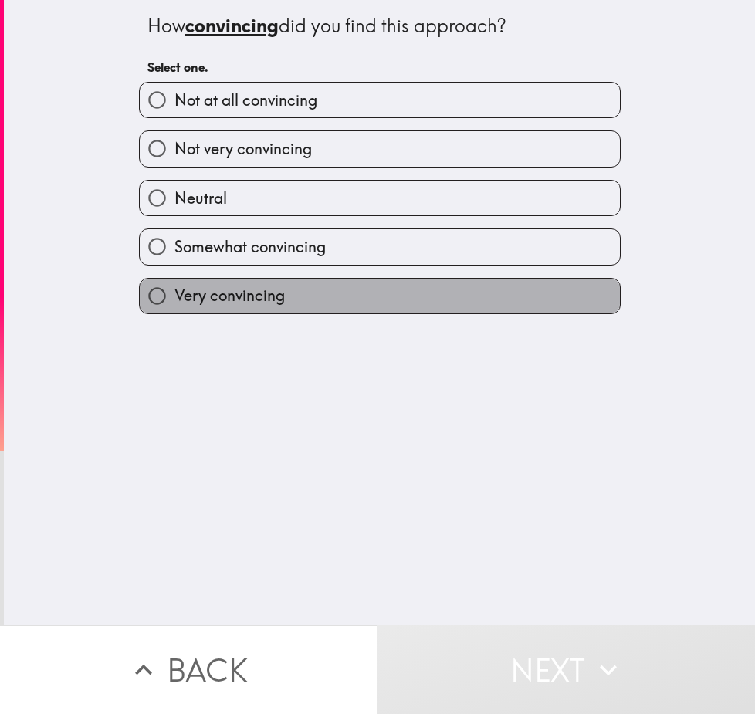
click at [234, 313] on label "Very convincing" at bounding box center [380, 296] width 480 height 35
click at [174, 313] on input "Very convincing" at bounding box center [157, 296] width 35 height 35
radio input "true"
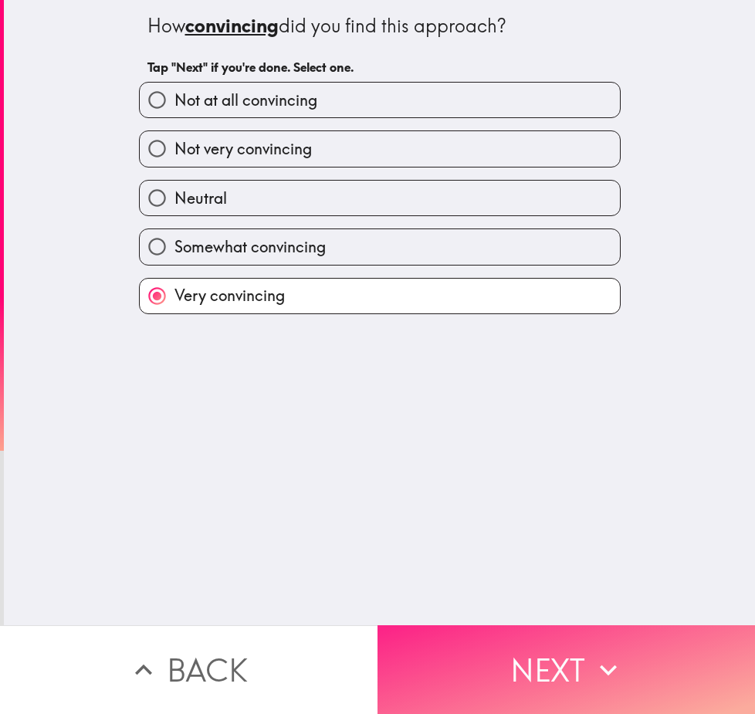
click at [530, 665] on button "Next" at bounding box center [565, 669] width 377 height 89
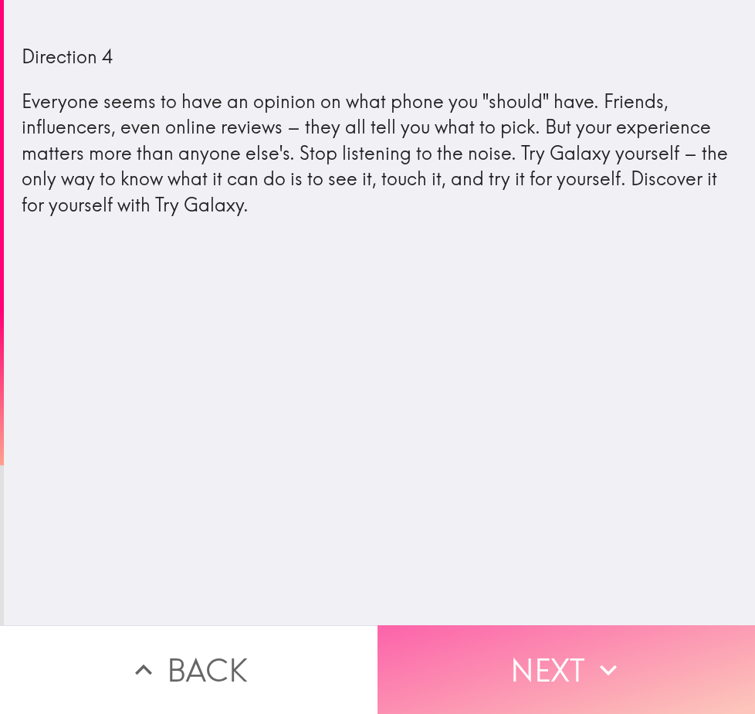
click at [519, 662] on button "Next" at bounding box center [565, 669] width 377 height 89
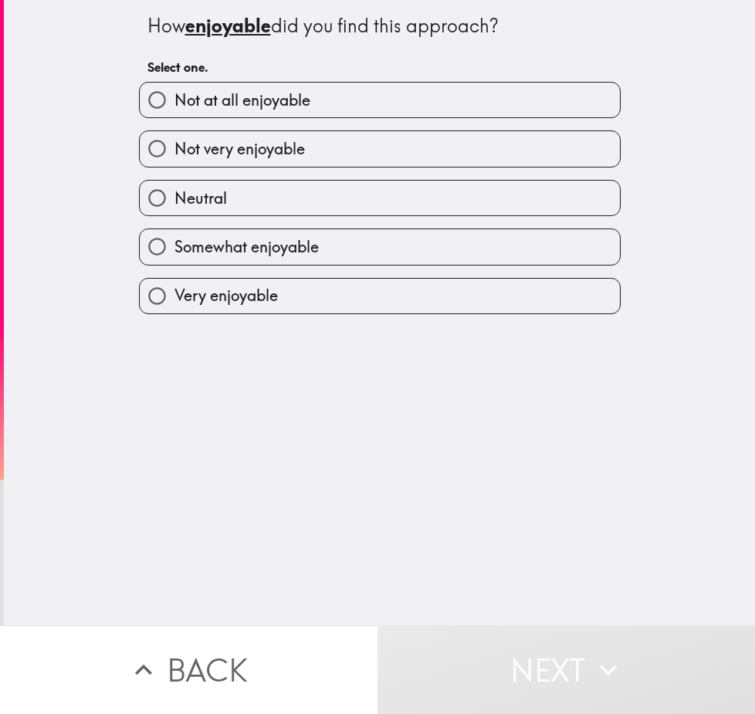
click at [219, 208] on label "Neutral" at bounding box center [380, 198] width 480 height 35
click at [174, 208] on input "Neutral" at bounding box center [157, 198] width 35 height 35
radio input "true"
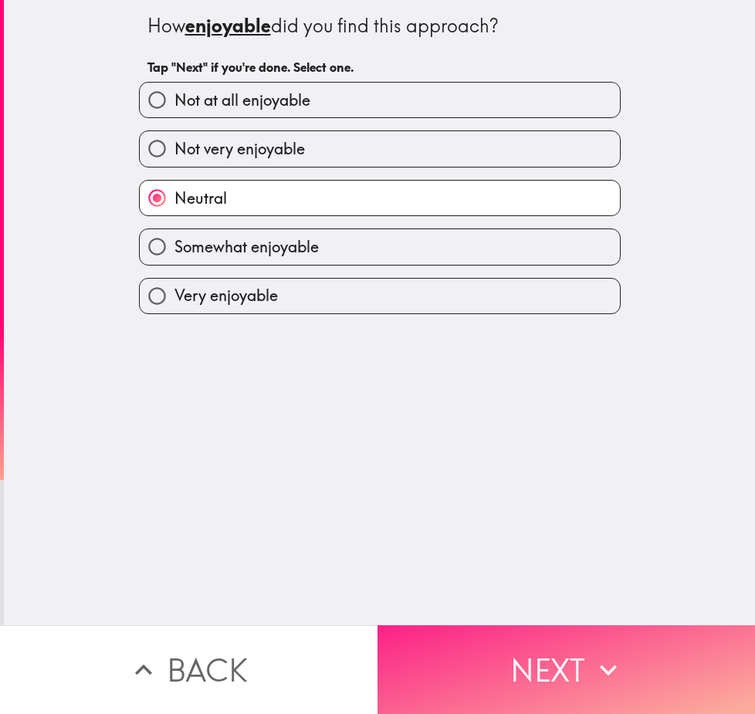
click at [564, 650] on button "Next" at bounding box center [565, 669] width 377 height 89
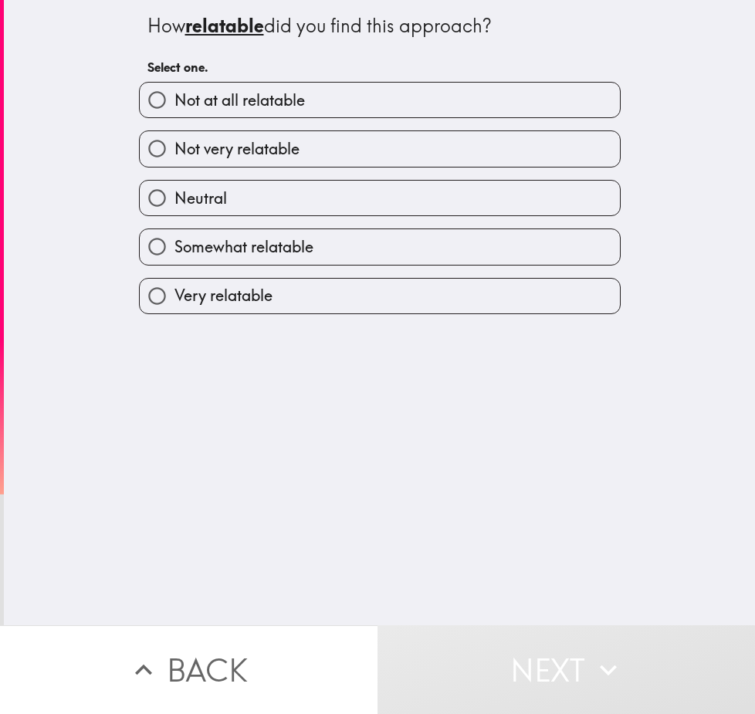
click at [189, 199] on span "Neutral" at bounding box center [200, 199] width 52 height 22
click at [174, 199] on input "Neutral" at bounding box center [157, 198] width 35 height 35
radio input "true"
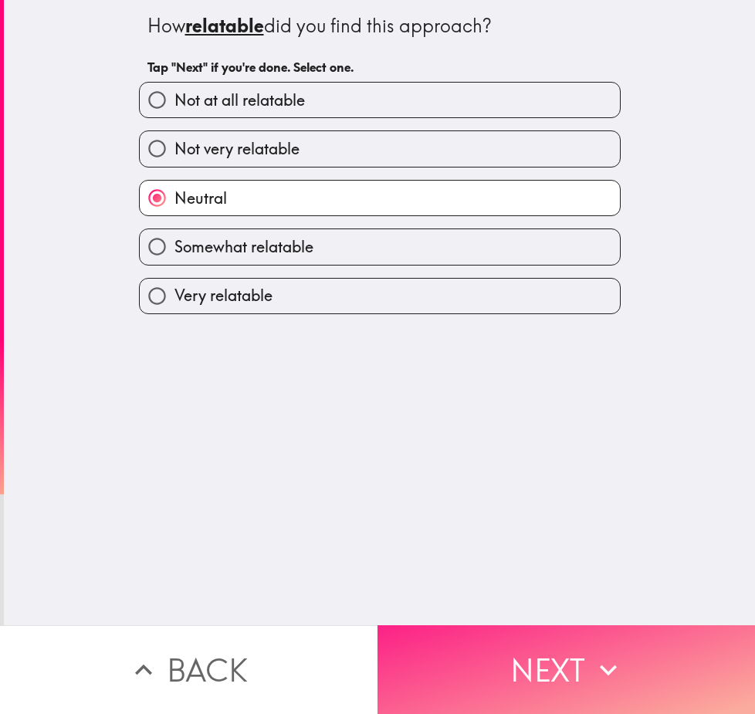
click at [578, 669] on button "Next" at bounding box center [565, 669] width 377 height 89
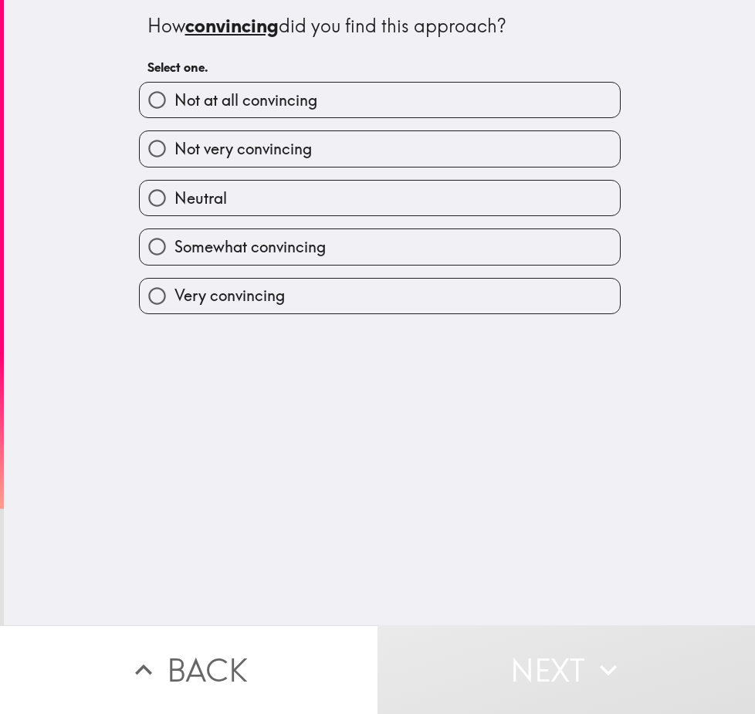
click at [207, 214] on label "Neutral" at bounding box center [380, 198] width 480 height 35
click at [174, 214] on input "Neutral" at bounding box center [157, 198] width 35 height 35
radio input "true"
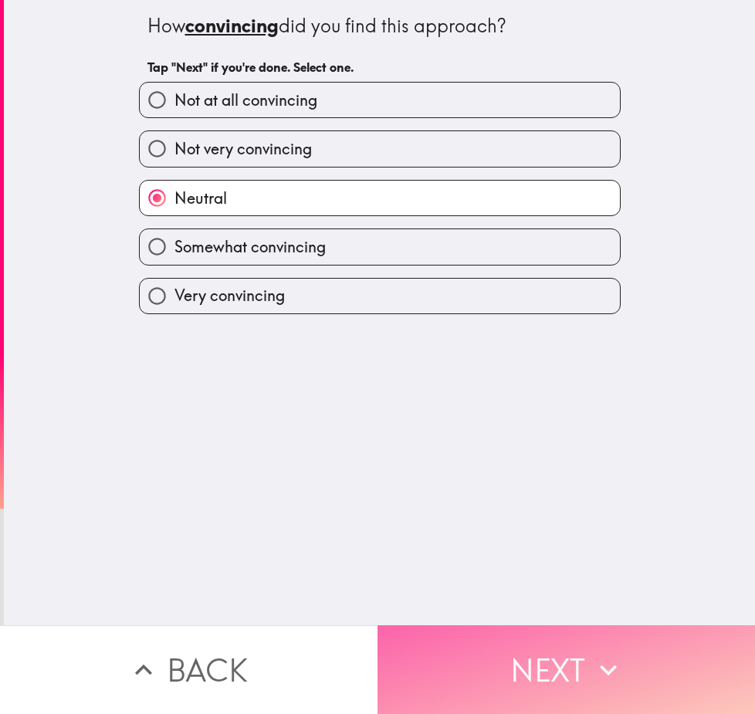
click at [518, 642] on button "Next" at bounding box center [565, 669] width 377 height 89
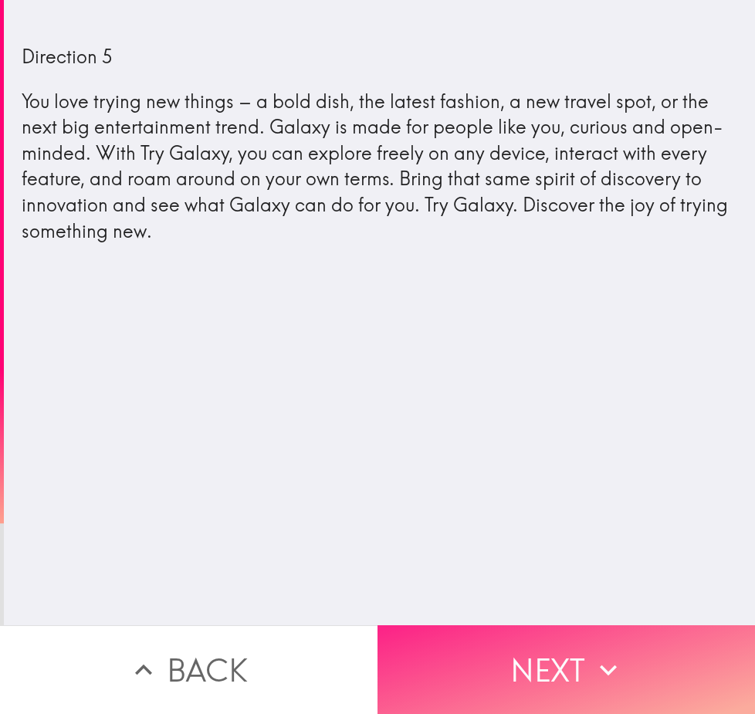
click at [570, 668] on button "Next" at bounding box center [565, 669] width 377 height 89
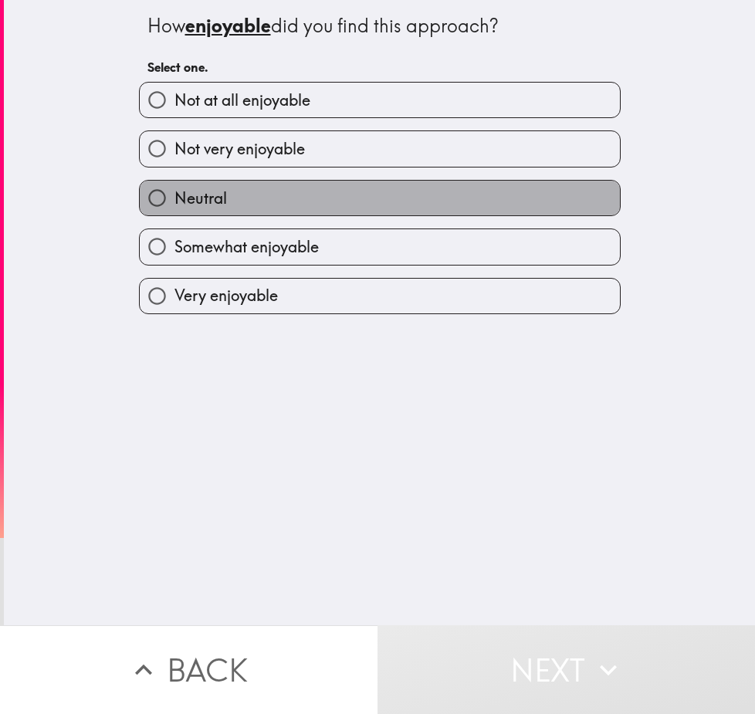
click at [198, 215] on label "Neutral" at bounding box center [380, 198] width 480 height 35
click at [174, 215] on input "Neutral" at bounding box center [157, 198] width 35 height 35
radio input "true"
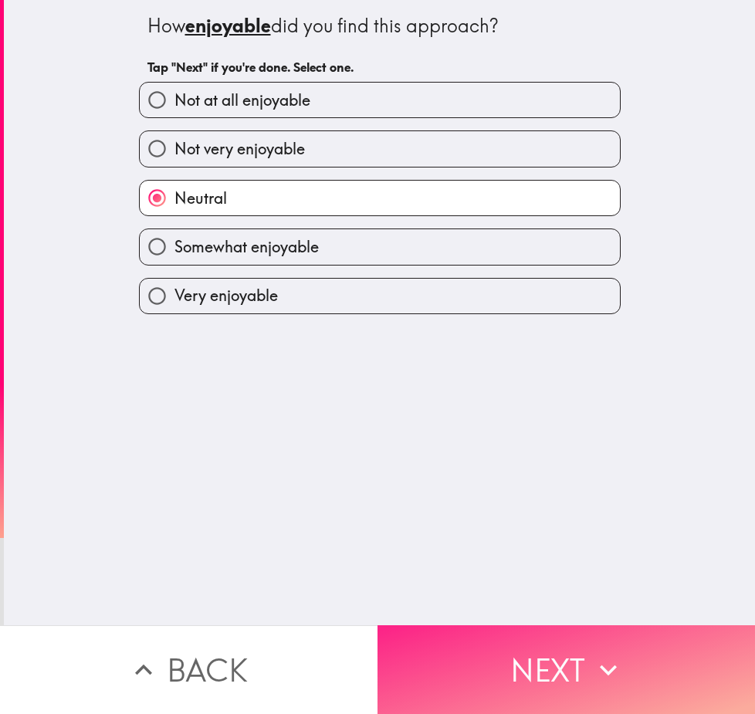
click at [531, 630] on button "Next" at bounding box center [565, 669] width 377 height 89
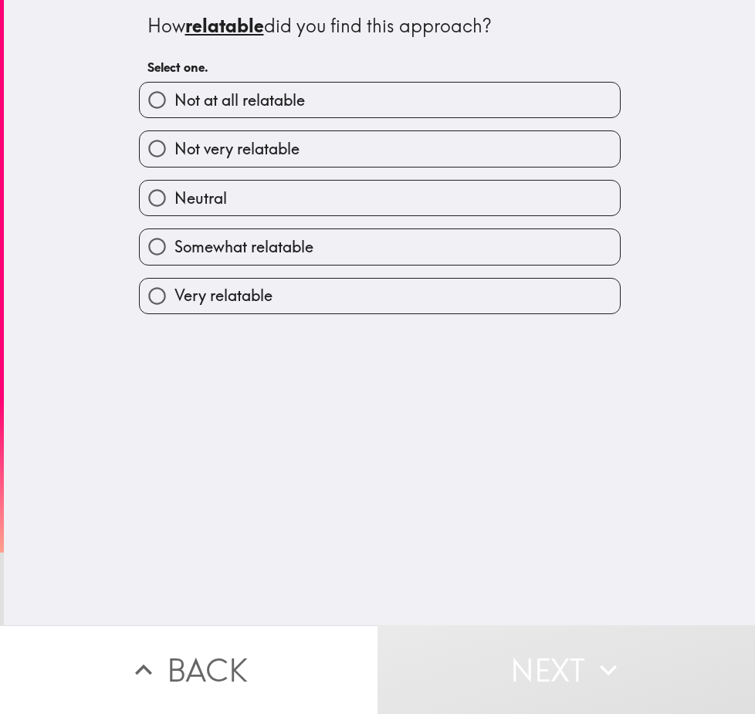
click at [211, 206] on span "Neutral" at bounding box center [200, 199] width 52 height 22
click at [174, 206] on input "Neutral" at bounding box center [157, 198] width 35 height 35
radio input "true"
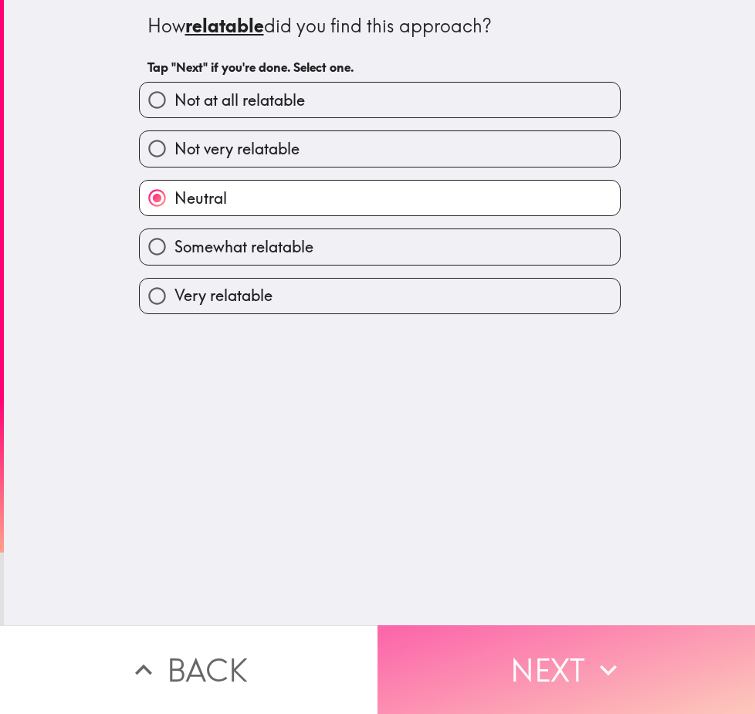
click at [627, 658] on button "Next" at bounding box center [565, 669] width 377 height 89
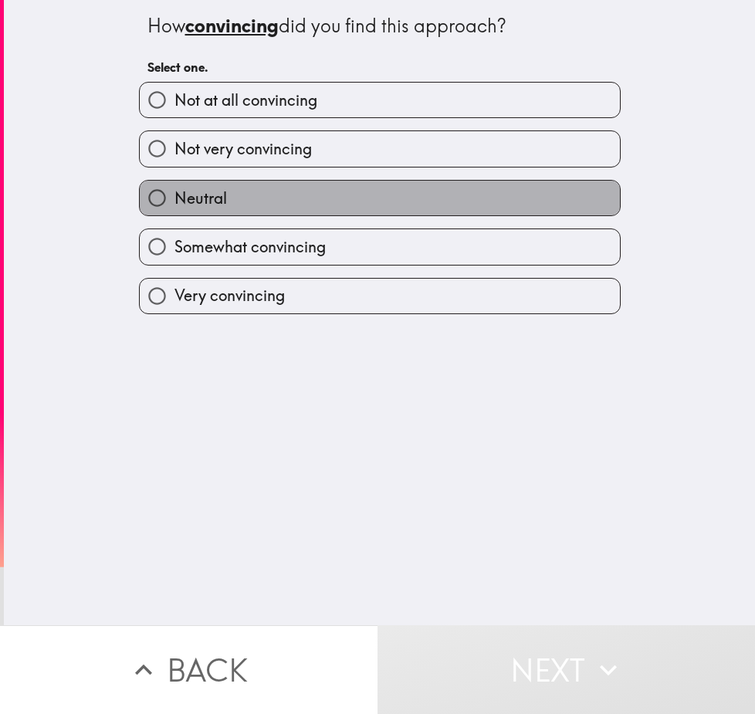
drag, startPoint x: 227, startPoint y: 208, endPoint x: 236, endPoint y: 227, distance: 20.7
click at [227, 208] on label "Neutral" at bounding box center [380, 198] width 480 height 35
click at [174, 208] on input "Neutral" at bounding box center [157, 198] width 35 height 35
radio input "true"
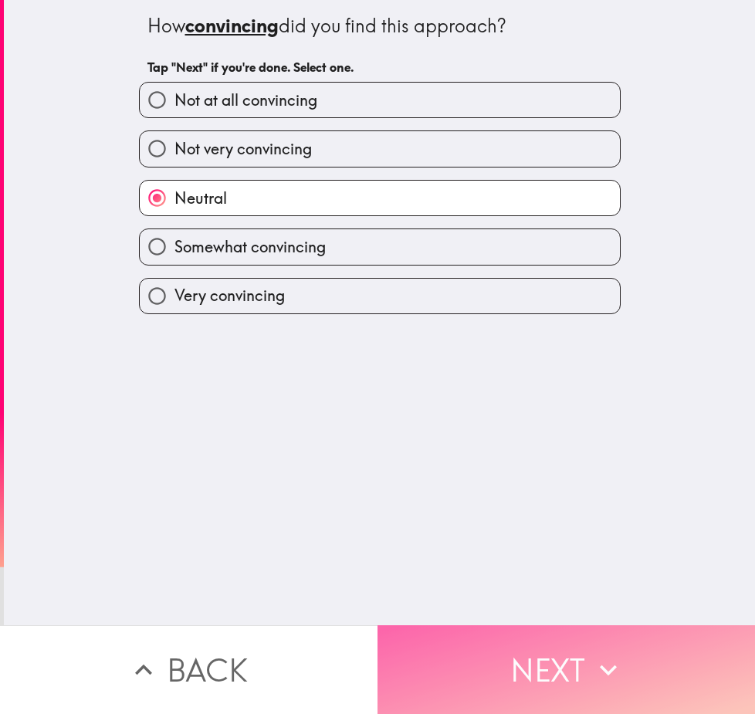
click at [553, 625] on button "Next" at bounding box center [565, 669] width 377 height 89
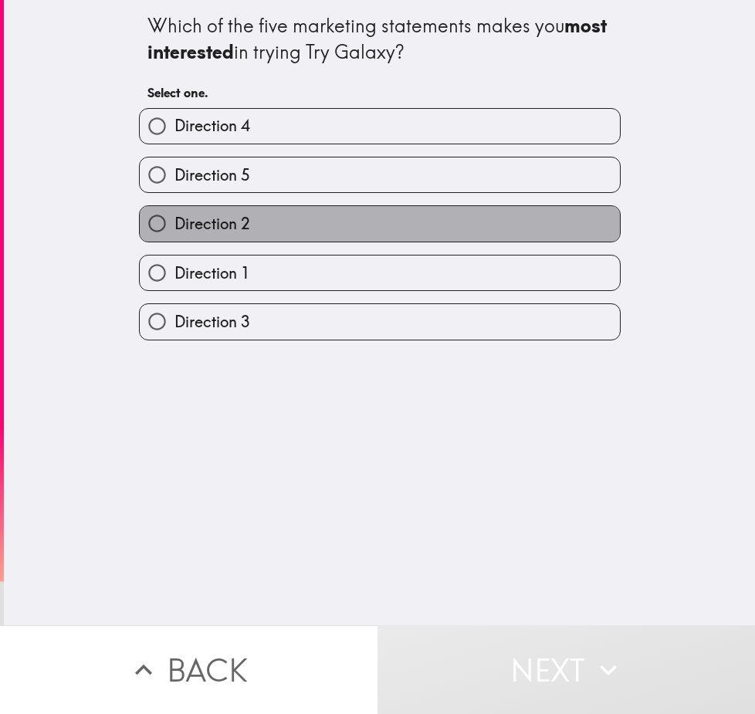
click at [235, 236] on label "Direction 2" at bounding box center [380, 223] width 480 height 35
click at [174, 236] on input "Direction 2" at bounding box center [157, 223] width 35 height 35
radio input "true"
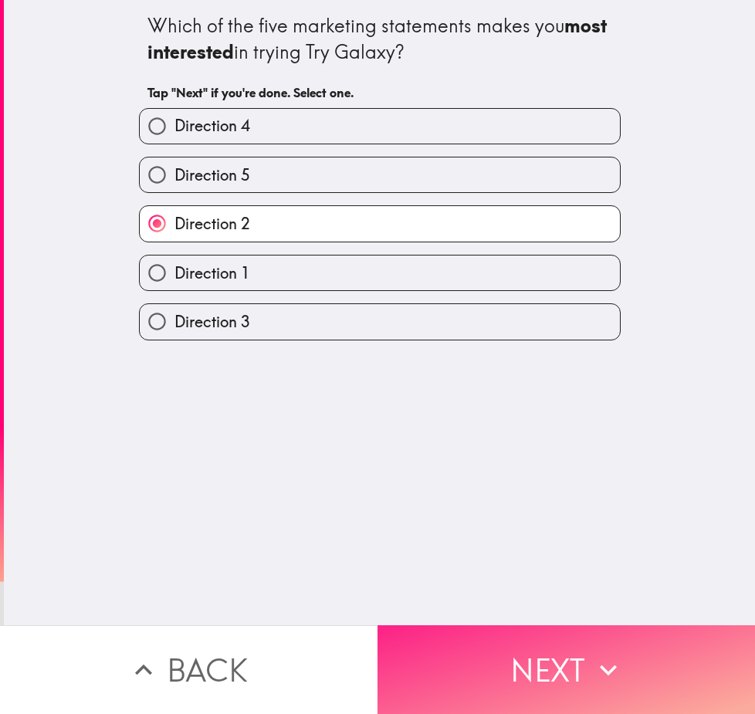
click at [492, 652] on button "Next" at bounding box center [565, 669] width 377 height 89
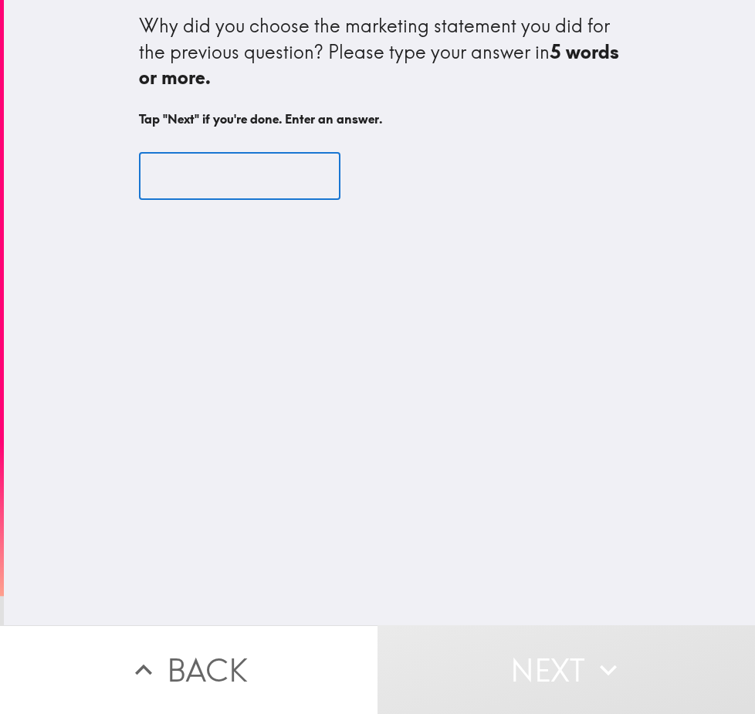
click at [269, 178] on input "text" at bounding box center [239, 176] width 201 height 48
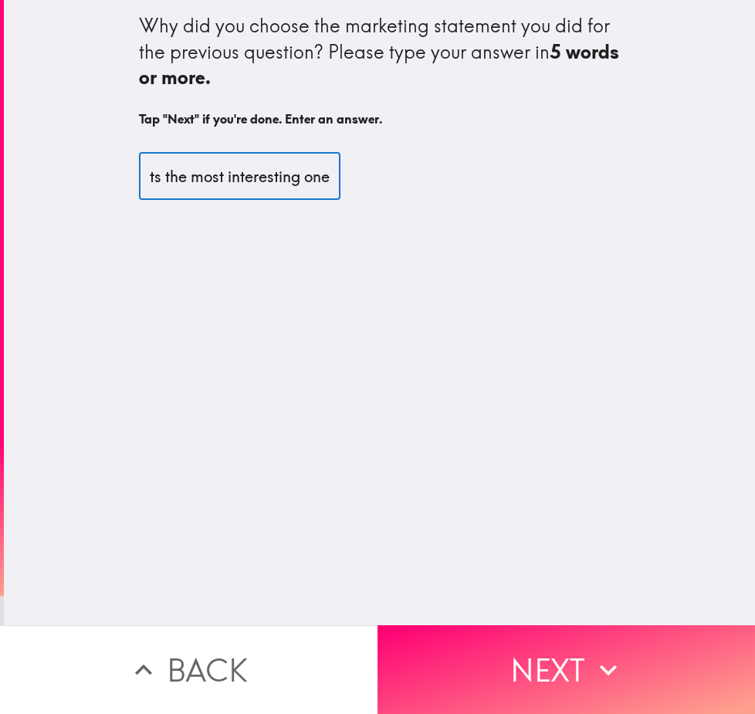
scroll to position [0, 19]
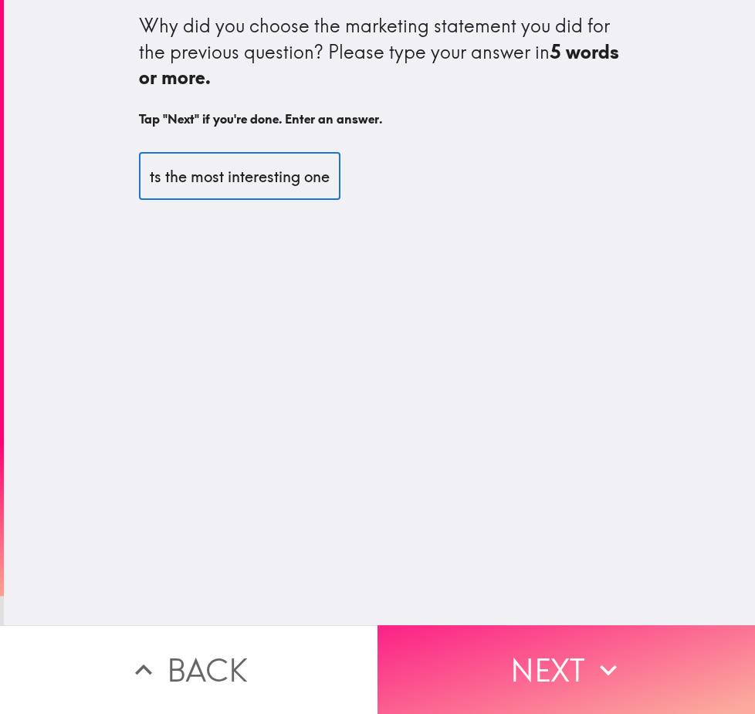
type input "its the most interesting one"
click at [569, 678] on button "Next" at bounding box center [565, 669] width 377 height 89
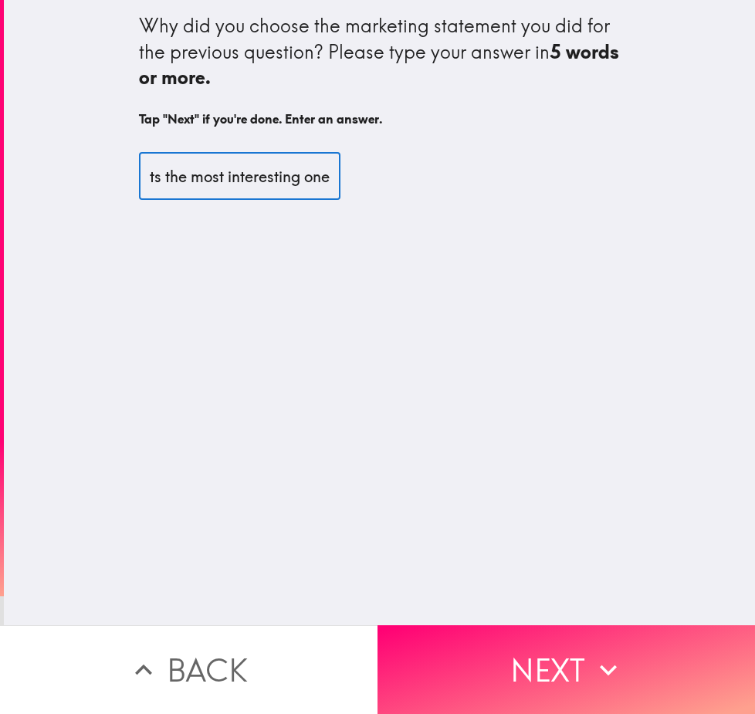
scroll to position [0, 0]
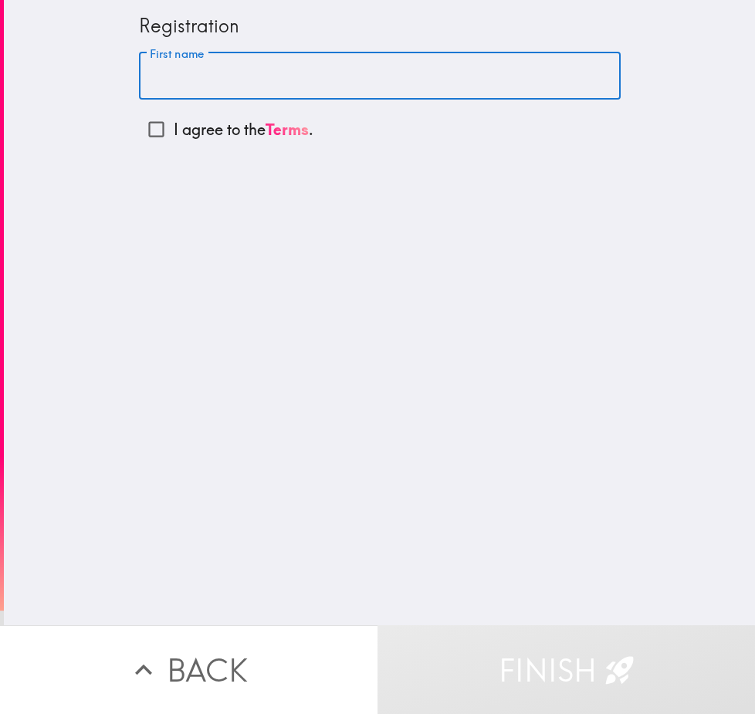
click at [224, 87] on input "First name" at bounding box center [380, 76] width 482 height 48
type input "[PERSON_NAME]"
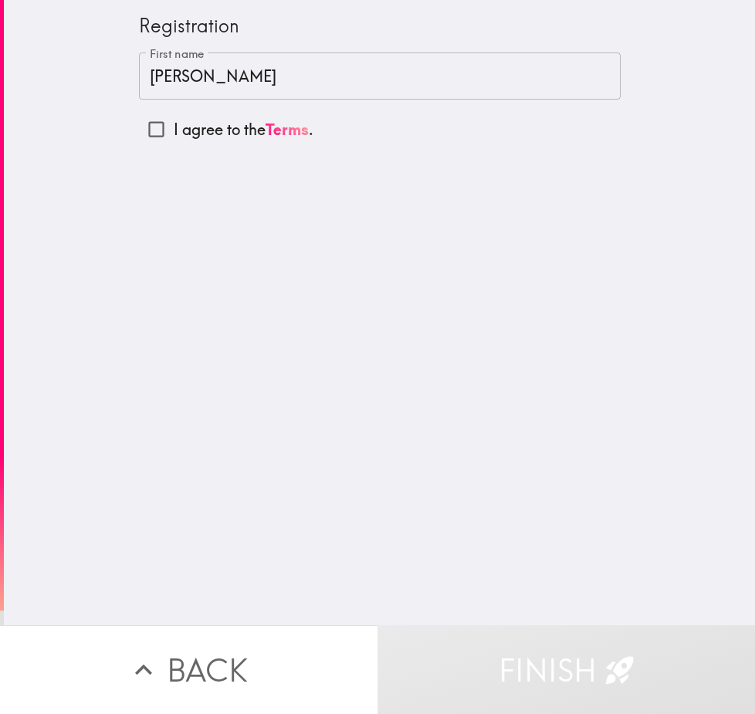
click at [236, 131] on p "I agree to the Terms ." at bounding box center [244, 130] width 140 height 22
click at [174, 131] on input "I agree to the Terms ." at bounding box center [156, 129] width 35 height 35
checkbox input "true"
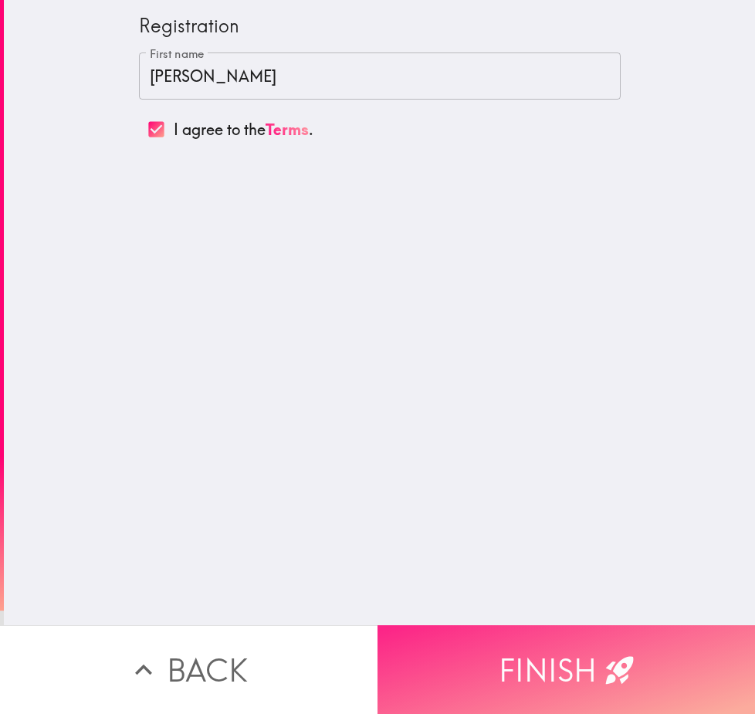
click at [513, 649] on button "Finish" at bounding box center [565, 669] width 377 height 89
